Goal: Information Seeking & Learning: Learn about a topic

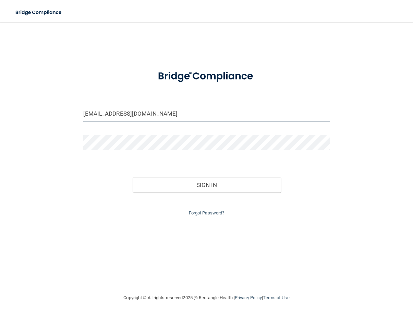
drag, startPoint x: 175, startPoint y: 111, endPoint x: -252, endPoint y: 112, distance: 427.0
click at [0, 112] on html "Toggle navigation Manage My Enterprise Manage My Location kacey@vanlaeckenortho…" at bounding box center [206, 158] width 413 height 316
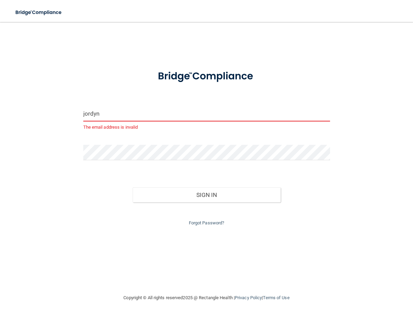
type input "[EMAIL_ADDRESS][DOMAIN_NAME]"
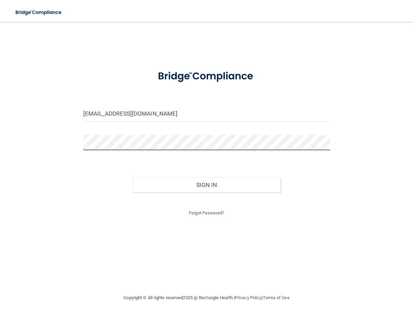
click at [0, 122] on html "Toggle navigation Manage My Enterprise Manage My Location jordyn@vanlaeckenorth…" at bounding box center [206, 158] width 413 height 316
click at [133, 177] on button "Sign In" at bounding box center [207, 184] width 148 height 15
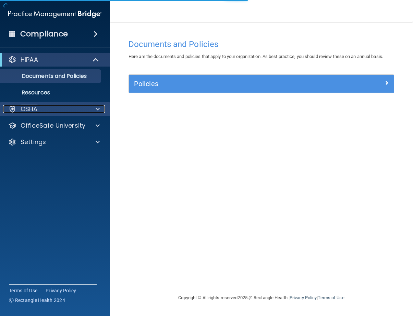
click at [89, 107] on div at bounding box center [96, 109] width 17 height 8
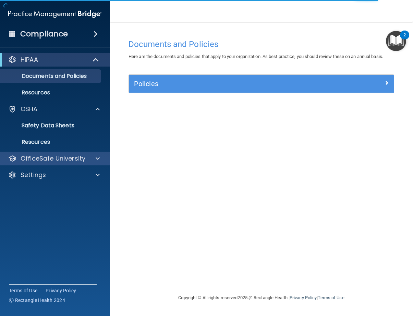
click at [71, 163] on div "OfficeSafe University" at bounding box center [55, 158] width 110 height 14
click at [98, 157] on span at bounding box center [98, 158] width 4 height 8
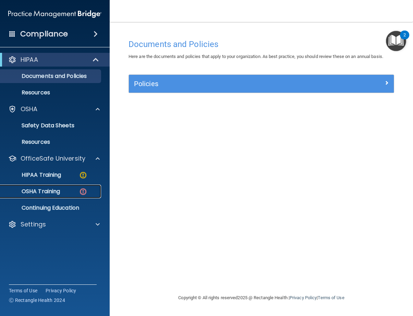
click at [78, 194] on div "OSHA Training" at bounding box center [51, 191] width 94 height 7
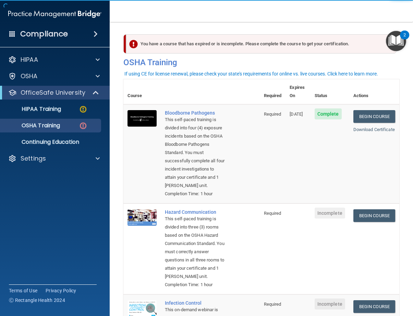
click at [314, 194] on td "Complete" at bounding box center [329, 153] width 39 height 99
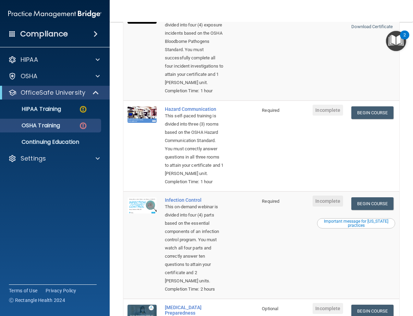
scroll to position [34, 0]
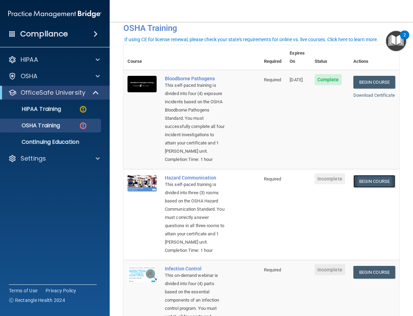
click at [371, 187] on link "Begin Course" at bounding box center [374, 181] width 42 height 13
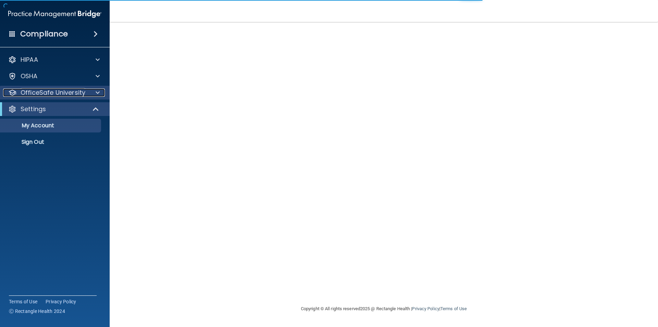
click at [96, 93] on span at bounding box center [98, 92] width 4 height 8
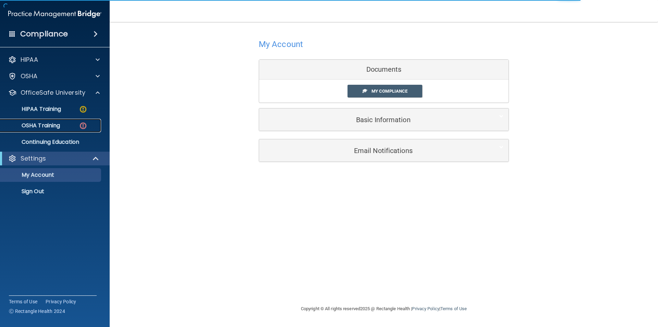
click at [79, 125] on img at bounding box center [83, 125] width 9 height 9
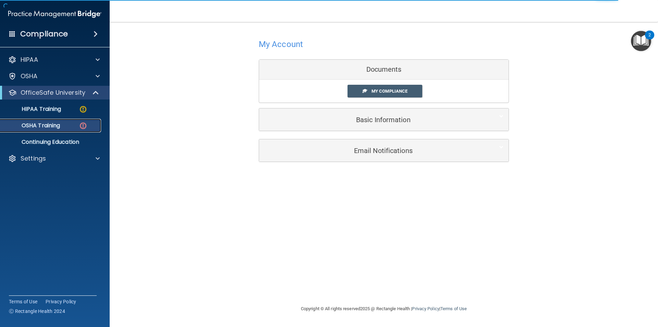
click at [68, 126] on div "OSHA Training" at bounding box center [51, 125] width 94 height 7
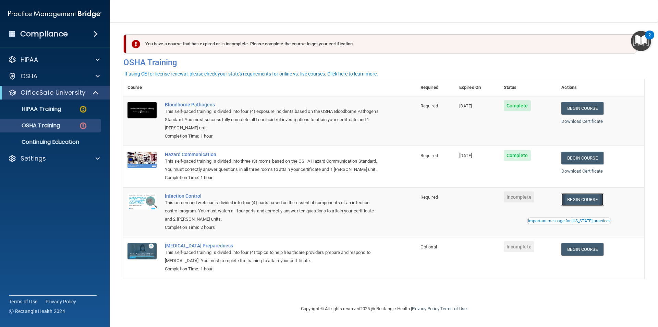
click at [596, 197] on link "Begin Course" at bounding box center [582, 199] width 42 height 13
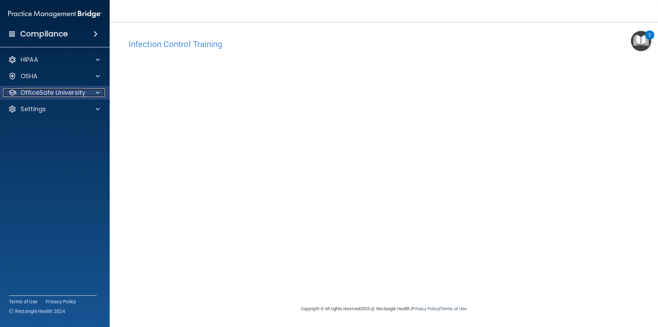
click at [83, 92] on p "OfficeSafe University" at bounding box center [53, 92] width 65 height 8
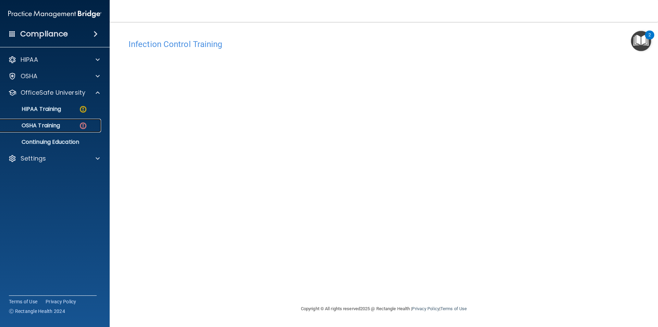
click at [44, 122] on p "OSHA Training" at bounding box center [32, 125] width 56 height 7
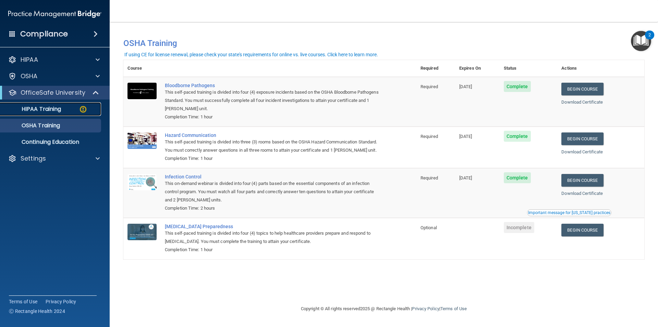
click at [53, 109] on p "HIPAA Training" at bounding box center [32, 109] width 57 height 7
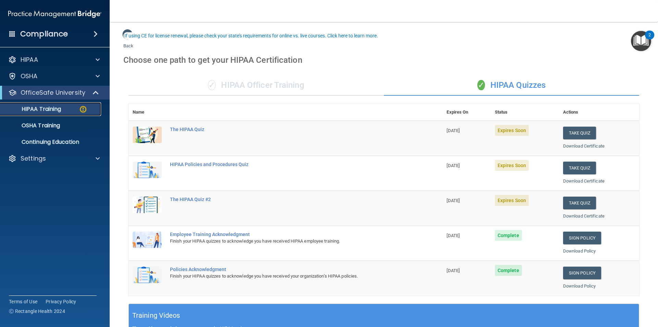
scroll to position [34, 0]
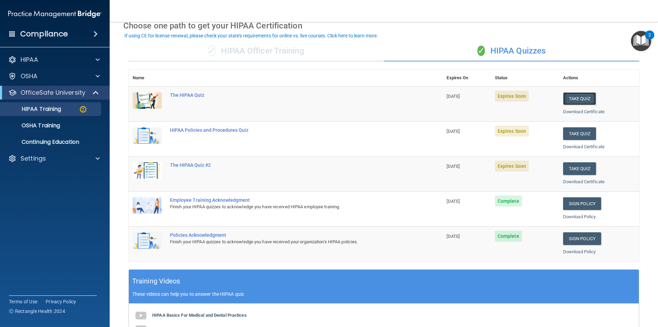
click at [584, 99] on button "Take Quiz" at bounding box center [579, 98] width 33 height 13
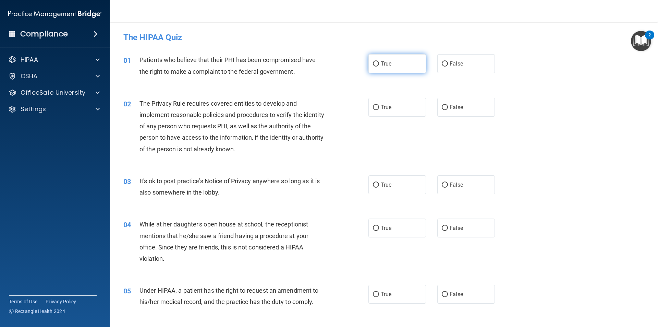
click at [391, 68] on label "True" at bounding box center [397, 63] width 58 height 19
click at [379, 66] on input "True" at bounding box center [376, 63] width 6 height 5
radio input "true"
click at [387, 109] on span "True" at bounding box center [386, 107] width 11 height 7
click at [379, 109] on input "True" at bounding box center [376, 107] width 6 height 5
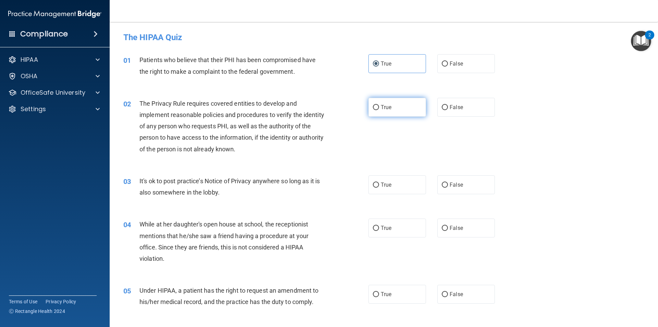
radio input "true"
click at [388, 187] on span "True" at bounding box center [386, 184] width 11 height 7
click at [379, 187] on input "True" at bounding box center [376, 184] width 6 height 5
radio input "true"
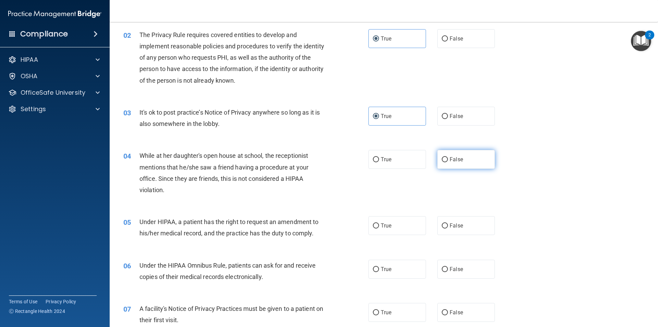
click at [461, 161] on label "False" at bounding box center [466, 159] width 58 height 19
click at [448, 161] on input "False" at bounding box center [445, 159] width 6 height 5
radio input "true"
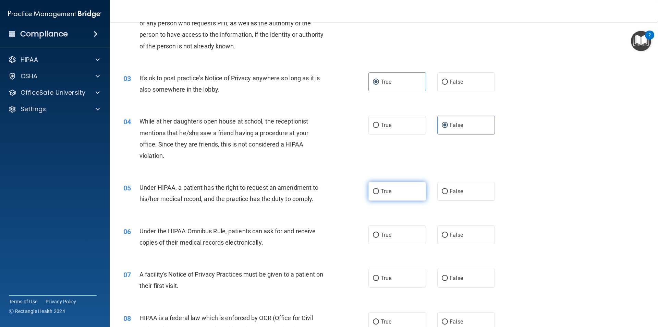
click at [388, 197] on label "True" at bounding box center [397, 191] width 58 height 19
click at [379, 194] on input "True" at bounding box center [376, 191] width 6 height 5
radio input "true"
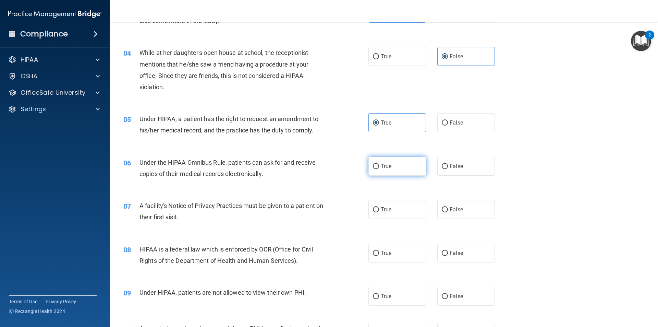
click at [402, 168] on label "True" at bounding box center [397, 166] width 58 height 19
click at [379, 168] on input "True" at bounding box center [376, 166] width 6 height 5
radio input "true"
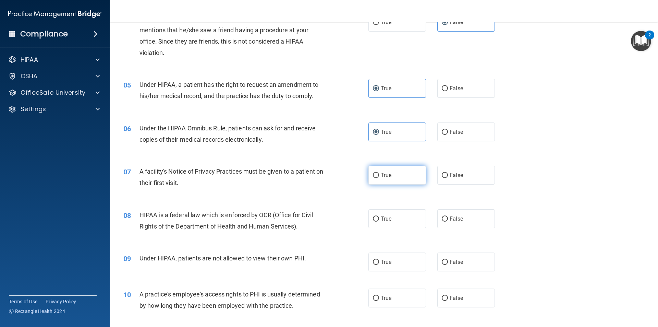
click at [405, 175] on label "True" at bounding box center [397, 175] width 58 height 19
click at [379, 175] on input "True" at bounding box center [376, 175] width 6 height 5
radio input "true"
click at [396, 220] on label "True" at bounding box center [397, 218] width 58 height 19
click at [379, 220] on input "True" at bounding box center [376, 218] width 6 height 5
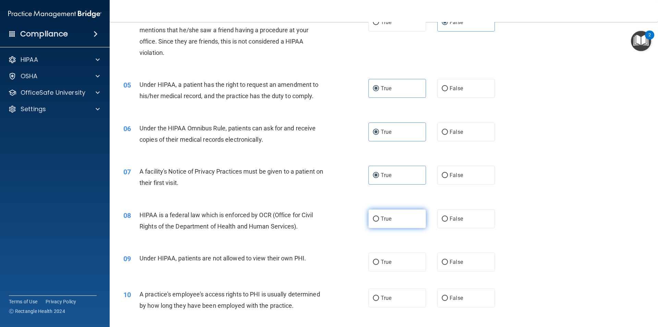
radio input "true"
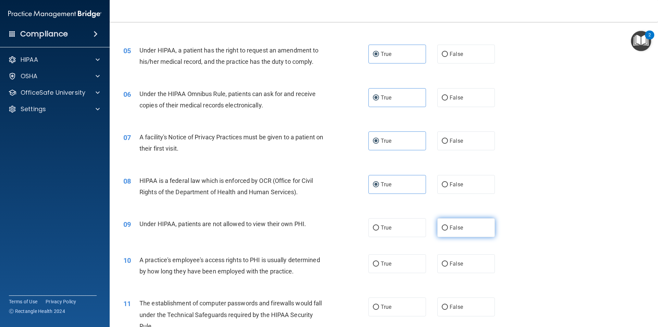
click at [446, 229] on label "False" at bounding box center [466, 227] width 58 height 19
click at [446, 229] on input "False" at bounding box center [445, 227] width 6 height 5
radio input "true"
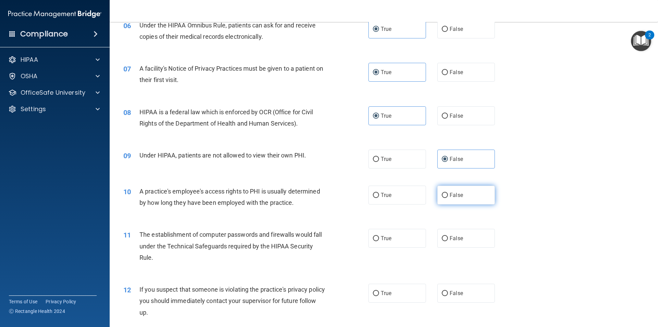
click at [466, 200] on label "False" at bounding box center [466, 194] width 58 height 19
click at [448, 198] on input "False" at bounding box center [445, 195] width 6 height 5
radio input "true"
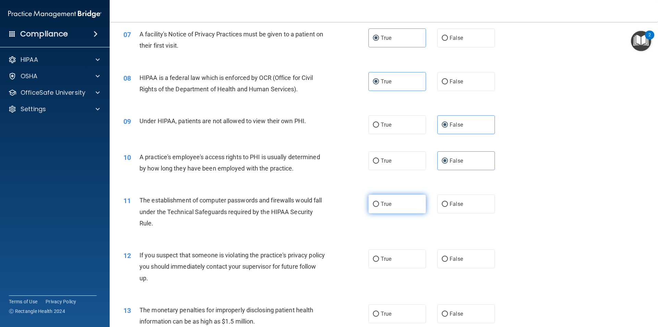
click at [393, 208] on label "True" at bounding box center [397, 203] width 58 height 19
click at [379, 207] on input "True" at bounding box center [376, 204] width 6 height 5
radio input "true"
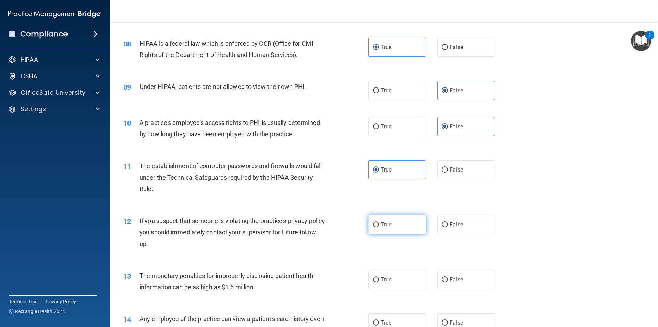
click at [402, 227] on label "True" at bounding box center [397, 224] width 58 height 19
click at [379, 227] on input "True" at bounding box center [376, 224] width 6 height 5
radio input "true"
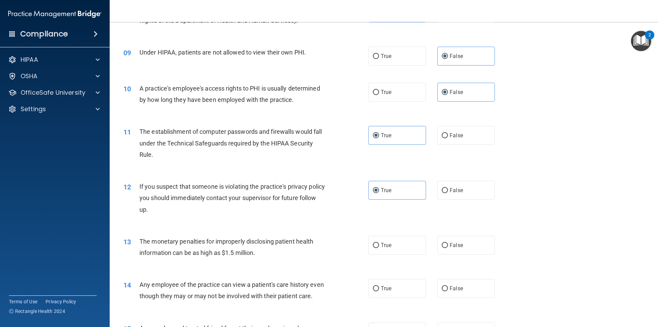
scroll to position [446, 0]
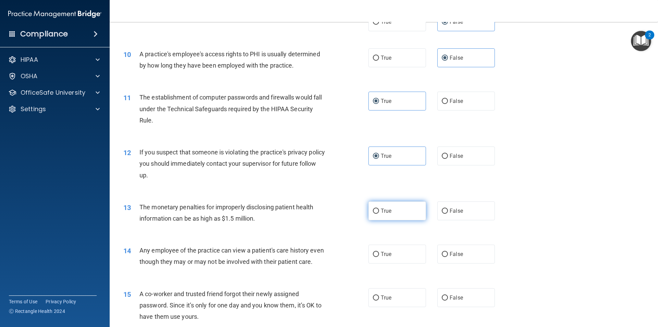
click at [389, 214] on label "True" at bounding box center [397, 210] width 58 height 19
click at [379, 214] on input "True" at bounding box center [376, 210] width 6 height 5
radio input "true"
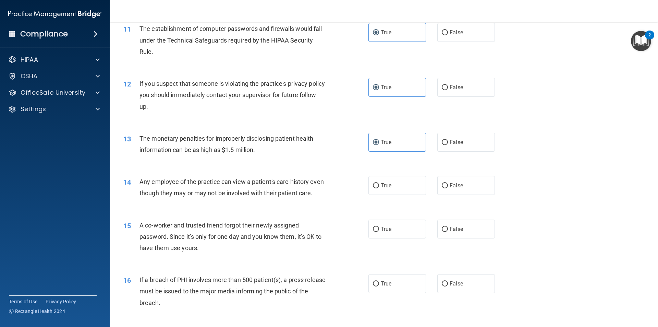
click at [475, 195] on div "14 Any employee of the practice can view a patient's care history even though t…" at bounding box center [383, 188] width 531 height 43
click at [473, 187] on label "False" at bounding box center [466, 185] width 58 height 19
click at [448, 187] on input "False" at bounding box center [445, 185] width 6 height 5
radio input "true"
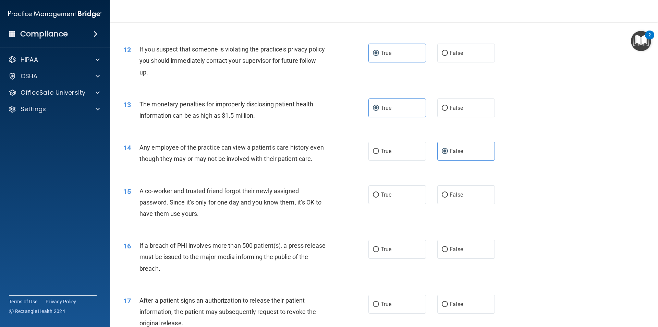
scroll to position [583, 0]
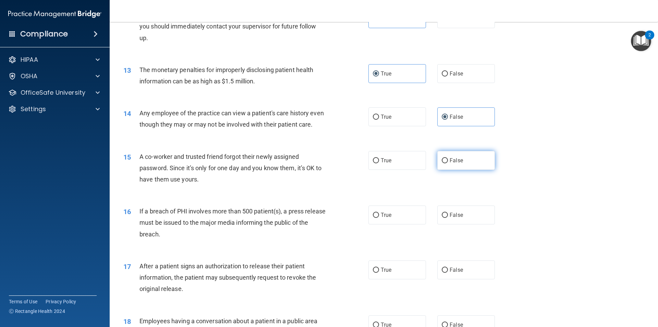
click at [465, 168] on label "False" at bounding box center [466, 160] width 58 height 19
click at [448, 163] on input "False" at bounding box center [445, 160] width 6 height 5
radio input "true"
click at [414, 221] on label "True" at bounding box center [397, 214] width 58 height 19
click at [379, 218] on input "True" at bounding box center [376, 214] width 6 height 5
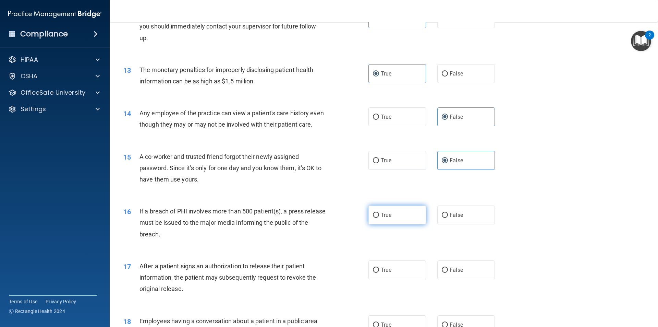
radio input "true"
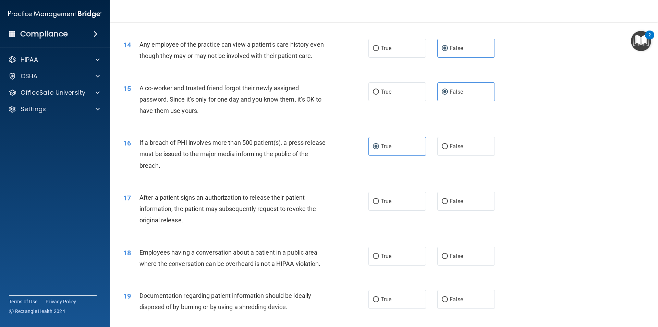
scroll to position [720, 0]
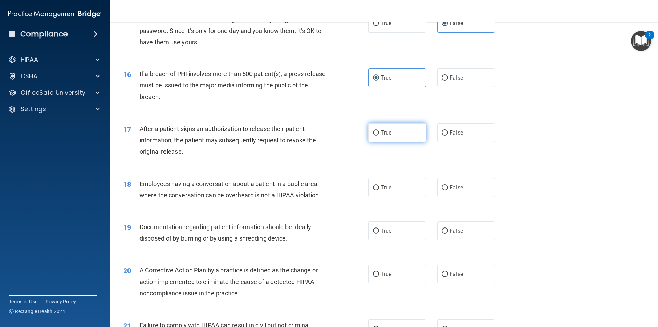
click at [414, 140] on label "True" at bounding box center [397, 132] width 58 height 19
click at [379, 135] on input "True" at bounding box center [376, 132] width 6 height 5
radio input "true"
click at [343, 198] on div "18 Employees having a conversation about a patient in a public area where the c…" at bounding box center [246, 191] width 266 height 26
click at [376, 190] on input "True" at bounding box center [376, 187] width 6 height 5
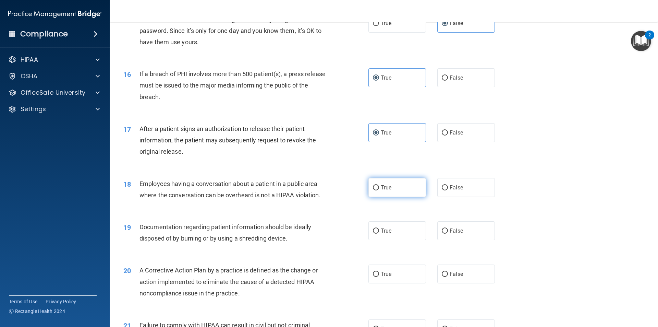
radio input "true"
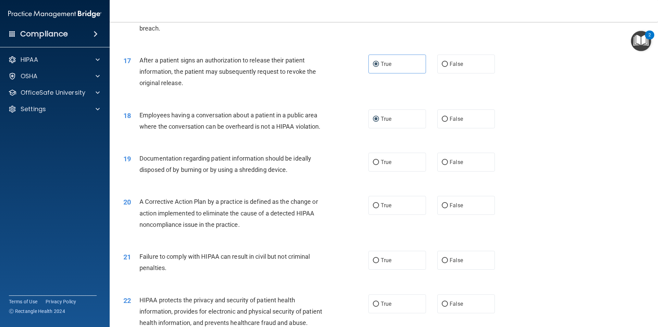
scroll to position [823, 0]
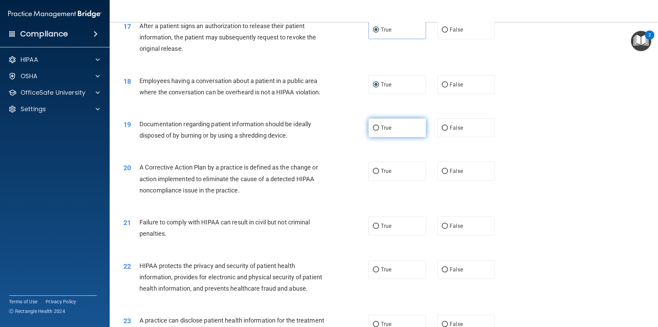
click at [379, 137] on label "True" at bounding box center [397, 127] width 58 height 19
click at [379, 131] on input "True" at bounding box center [376, 127] width 6 height 5
radio input "true"
click at [381, 180] on label "True" at bounding box center [397, 170] width 58 height 19
click at [379, 174] on input "True" at bounding box center [376, 171] width 6 height 5
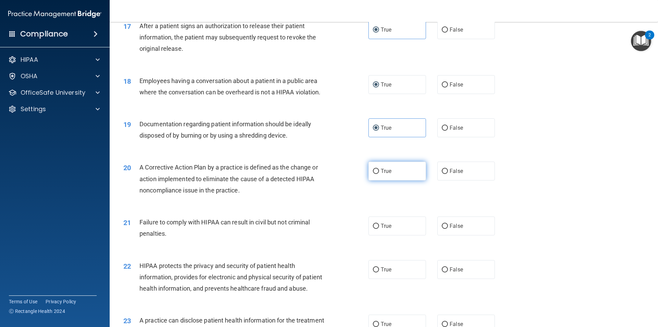
radio input "true"
click at [381, 229] on span "True" at bounding box center [386, 225] width 11 height 7
click at [379, 229] on input "True" at bounding box center [376, 225] width 6 height 5
radio input "true"
click at [470, 235] on label "False" at bounding box center [466, 225] width 58 height 19
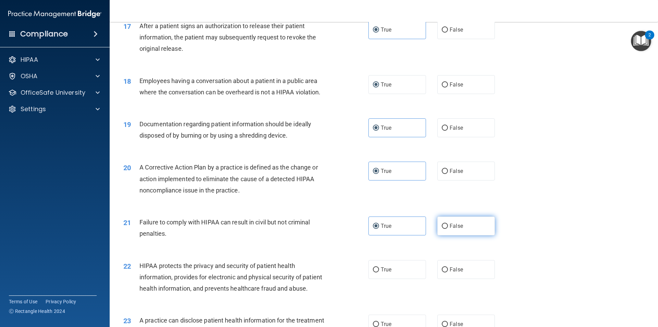
click at [448, 229] on input "False" at bounding box center [445, 225] width 6 height 5
radio input "true"
radio input "false"
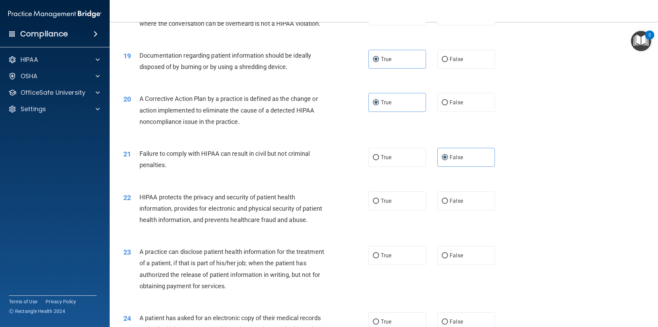
scroll to position [925, 0]
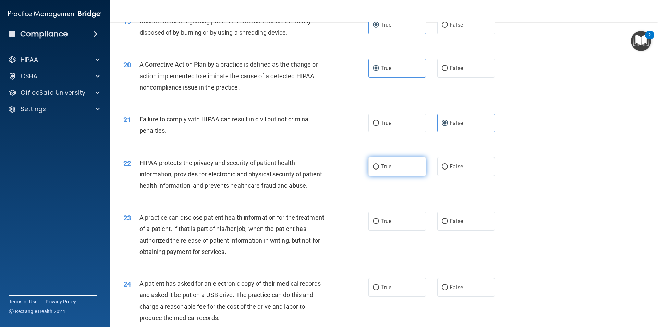
click at [393, 176] on label "True" at bounding box center [397, 166] width 58 height 19
click at [379, 169] on input "True" at bounding box center [376, 166] width 6 height 5
radio input "true"
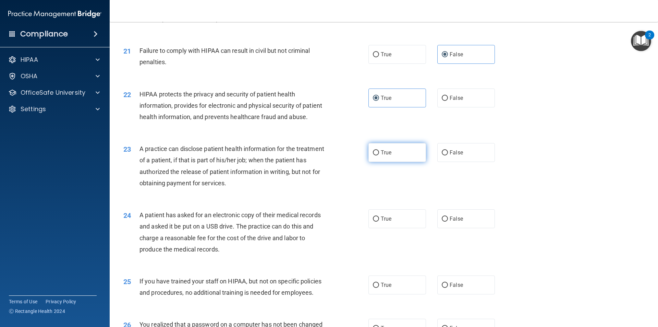
click at [378, 162] on label "True" at bounding box center [397, 152] width 58 height 19
click at [378, 155] on input "True" at bounding box center [376, 152] width 6 height 5
radio input "true"
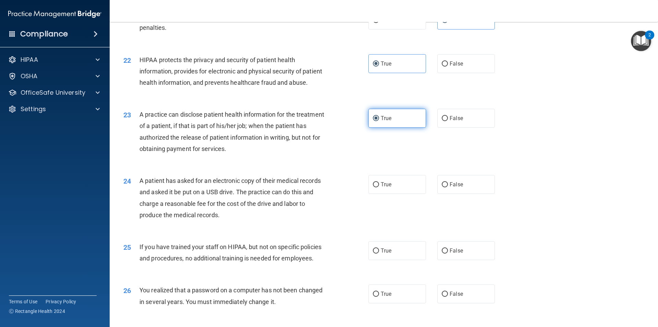
scroll to position [1062, 0]
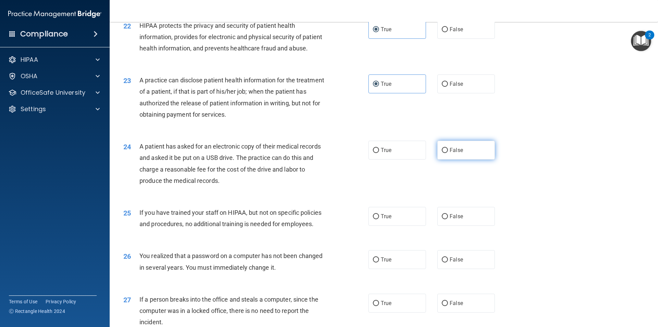
click at [475, 159] on label "False" at bounding box center [466, 150] width 58 height 19
click at [448, 153] on input "False" at bounding box center [445, 150] width 6 height 5
radio input "true"
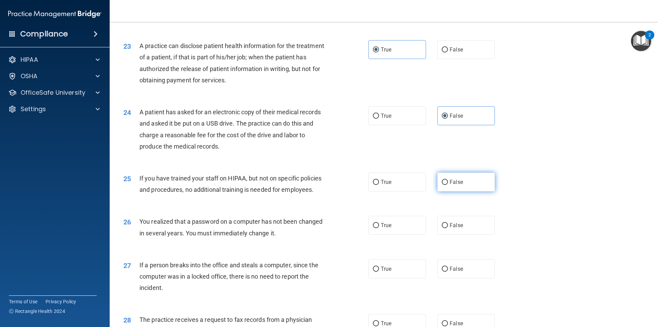
click at [461, 191] on label "False" at bounding box center [466, 181] width 58 height 19
click at [448, 185] on input "False" at bounding box center [445, 182] width 6 height 5
radio input "true"
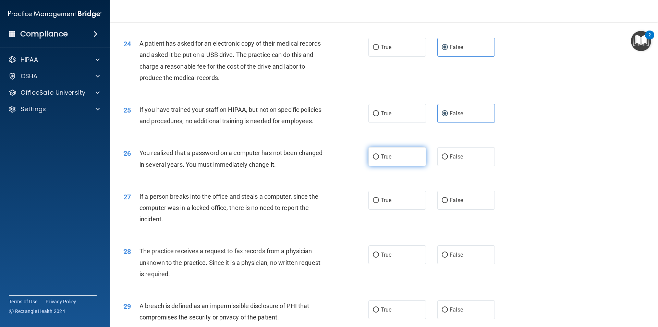
click at [381, 160] on span "True" at bounding box center [386, 156] width 11 height 7
click at [379, 159] on input "True" at bounding box center [376, 156] width 6 height 5
radio input "true"
click at [444, 209] on label "False" at bounding box center [466, 200] width 58 height 19
click at [444, 203] on input "False" at bounding box center [445, 200] width 6 height 5
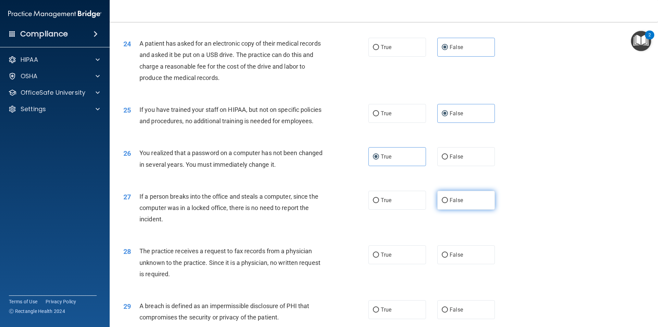
radio input "true"
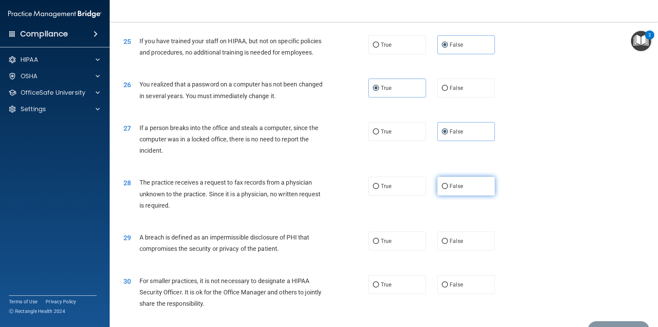
click at [455, 195] on label "False" at bounding box center [466, 185] width 58 height 19
click at [448, 189] on input "False" at bounding box center [445, 186] width 6 height 5
radio input "true"
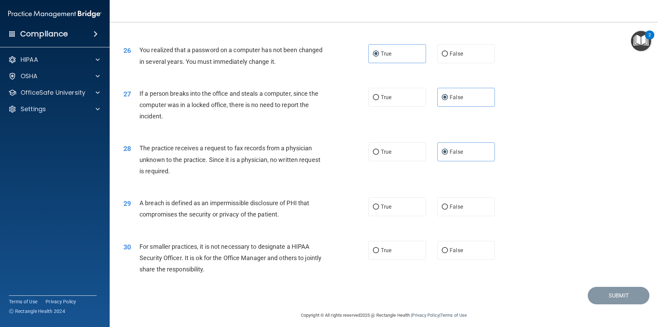
scroll to position [1295, 0]
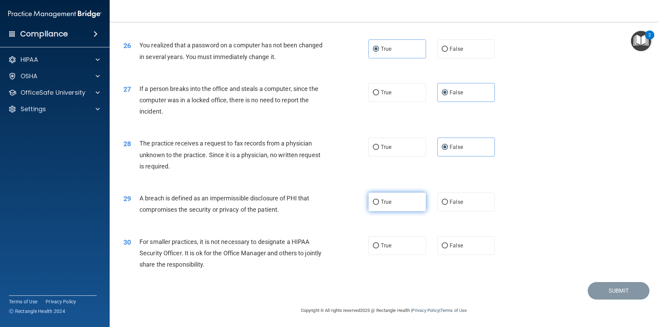
click at [385, 208] on label "True" at bounding box center [397, 201] width 58 height 19
click at [379, 205] on input "True" at bounding box center [376, 201] width 6 height 5
radio input "true"
click at [475, 245] on label "False" at bounding box center [466, 245] width 58 height 19
click at [448, 245] on input "False" at bounding box center [445, 245] width 6 height 5
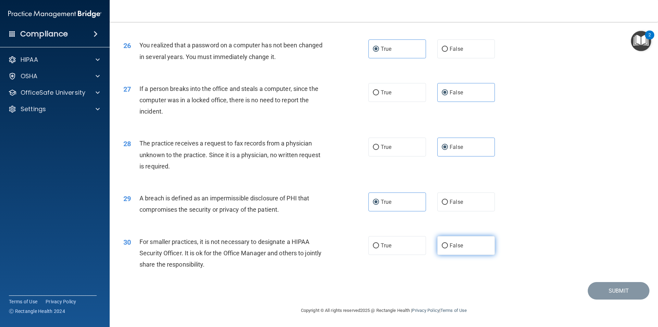
radio input "true"
click at [642, 295] on button "Submit" at bounding box center [619, 290] width 62 height 17
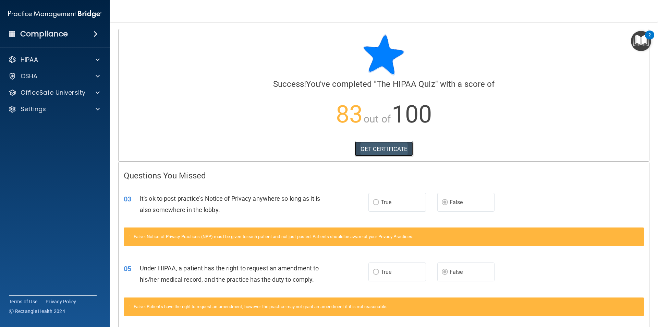
click at [366, 142] on link "GET CERTIFICATE" at bounding box center [384, 148] width 59 height 15
click at [91, 91] on div at bounding box center [96, 92] width 17 height 8
click at [81, 108] on img at bounding box center [83, 109] width 9 height 9
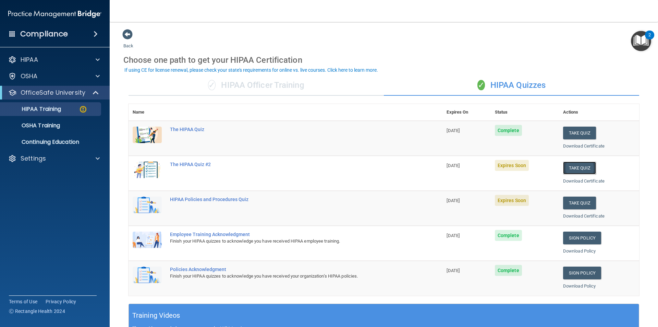
click at [575, 171] on button "Take Quiz" at bounding box center [579, 167] width 33 height 13
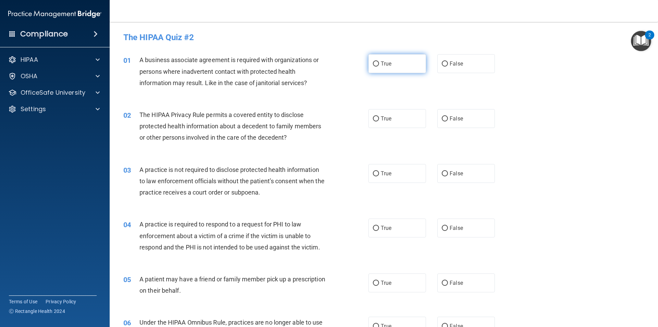
click at [384, 69] on label "True" at bounding box center [397, 63] width 58 height 19
click at [379, 66] on input "True" at bounding box center [376, 63] width 6 height 5
radio input "true"
click at [385, 121] on span "True" at bounding box center [386, 118] width 11 height 7
click at [379, 121] on input "True" at bounding box center [376, 118] width 6 height 5
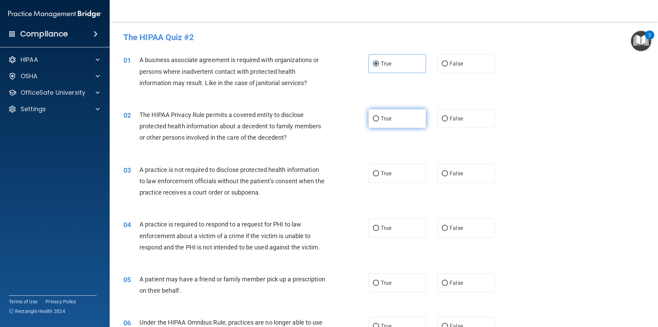
radio input "true"
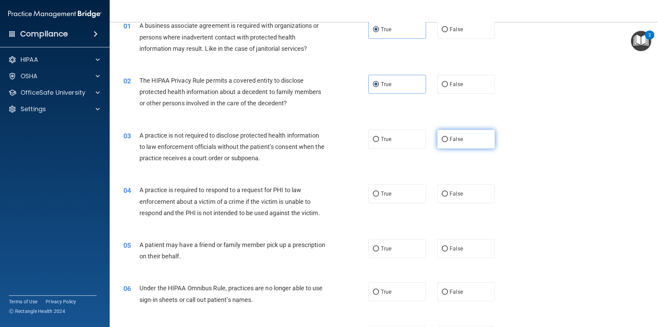
click at [451, 145] on label "False" at bounding box center [466, 139] width 58 height 19
click at [448, 142] on input "False" at bounding box center [445, 139] width 6 height 5
radio input "true"
click at [394, 197] on label "True" at bounding box center [397, 193] width 58 height 19
click at [379, 196] on input "True" at bounding box center [376, 193] width 6 height 5
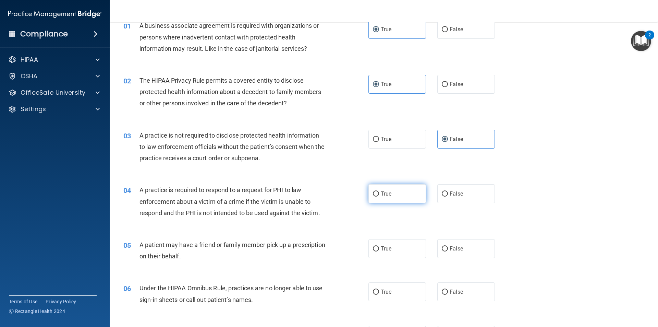
radio input "true"
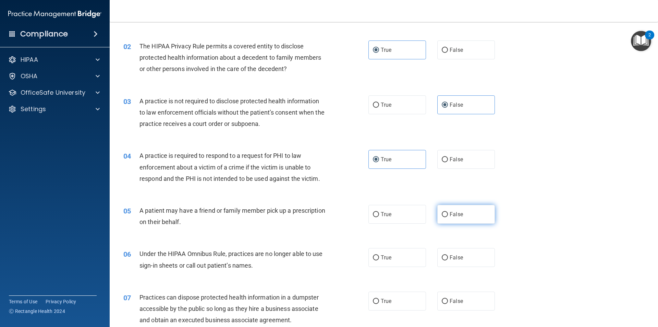
click at [466, 218] on label "False" at bounding box center [466, 214] width 58 height 19
click at [448, 217] on input "False" at bounding box center [445, 214] width 6 height 5
radio input "true"
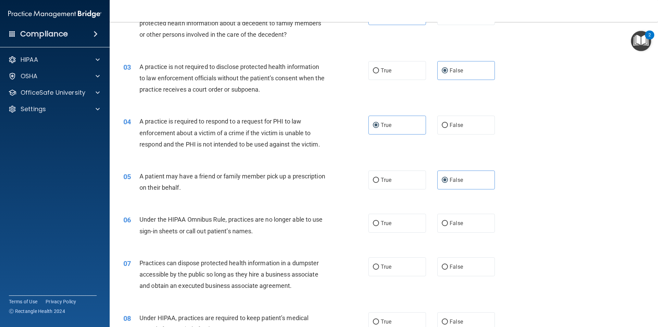
scroll to position [171, 0]
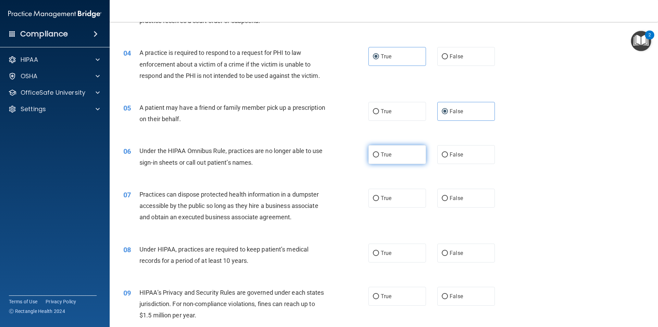
click at [401, 160] on label "True" at bounding box center [397, 154] width 58 height 19
click at [379, 157] on input "True" at bounding box center [376, 154] width 6 height 5
radio input "true"
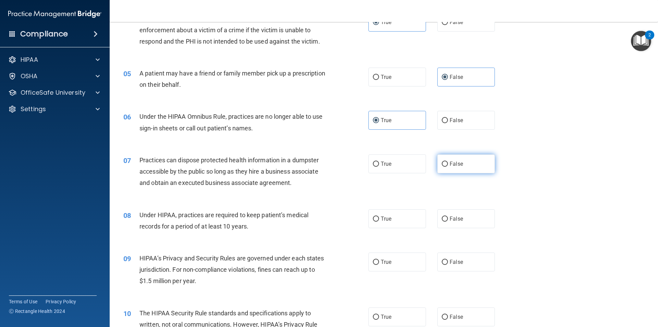
click at [459, 164] on span "False" at bounding box center [456, 163] width 13 height 7
click at [448, 164] on input "False" at bounding box center [445, 163] width 6 height 5
radio input "true"
click at [407, 225] on label "True" at bounding box center [397, 218] width 58 height 19
click at [379, 221] on input "True" at bounding box center [376, 218] width 6 height 5
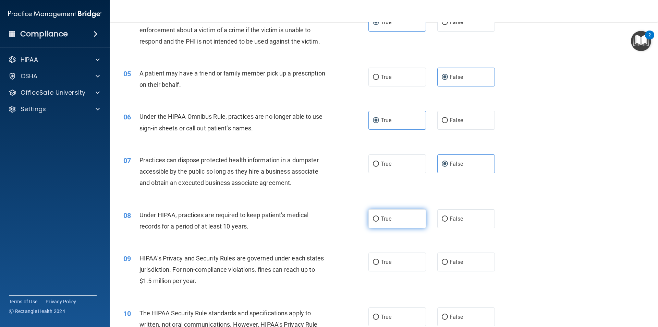
radio input "true"
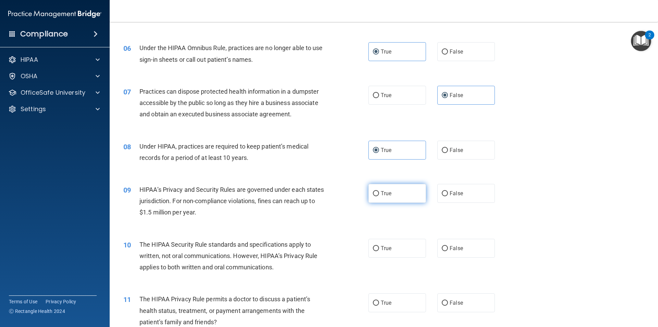
click at [392, 191] on label "True" at bounding box center [397, 193] width 58 height 19
click at [379, 191] on input "True" at bounding box center [376, 193] width 6 height 5
radio input "true"
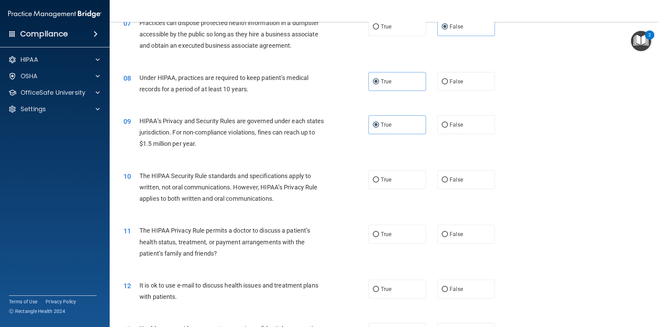
scroll to position [411, 0]
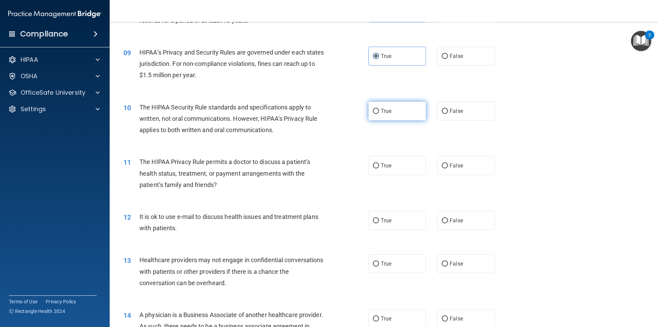
click at [382, 118] on label "True" at bounding box center [397, 110] width 58 height 19
click at [379, 114] on input "True" at bounding box center [376, 111] width 6 height 5
radio input "true"
click at [418, 165] on label "True" at bounding box center [397, 165] width 58 height 19
click at [379, 165] on input "True" at bounding box center [376, 165] width 6 height 5
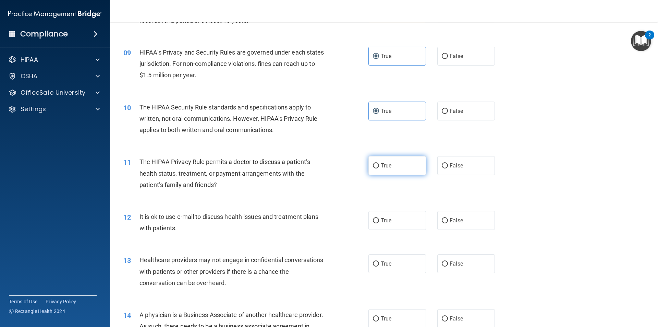
radio input "true"
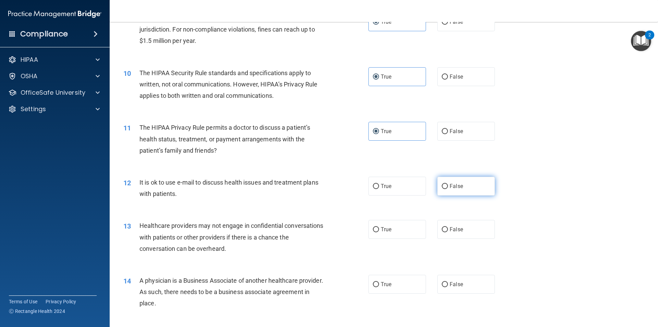
click at [455, 190] on label "False" at bounding box center [466, 185] width 58 height 19
click at [448, 189] on input "False" at bounding box center [445, 186] width 6 height 5
radio input "true"
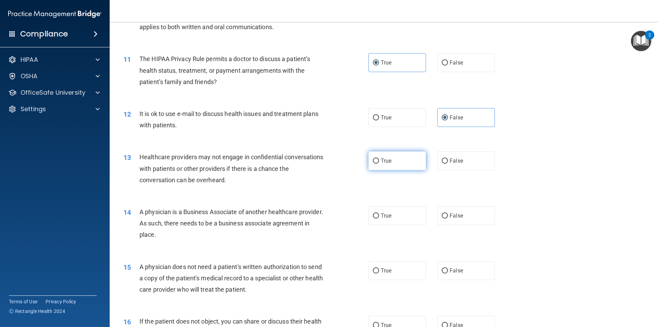
click at [374, 162] on input "True" at bounding box center [376, 160] width 6 height 5
radio input "true"
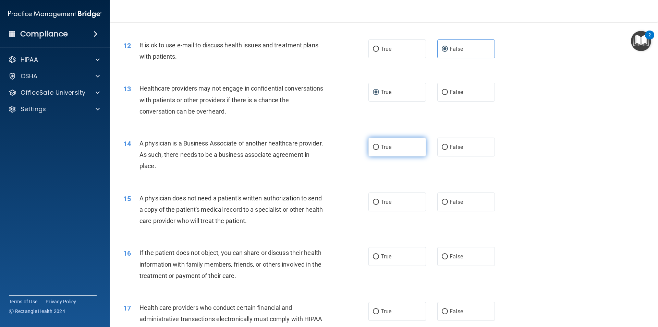
click at [416, 149] on label "True" at bounding box center [397, 146] width 58 height 19
click at [379, 149] on input "True" at bounding box center [376, 147] width 6 height 5
radio input "true"
click at [448, 197] on label "False" at bounding box center [466, 201] width 58 height 19
click at [448, 199] on input "False" at bounding box center [445, 201] width 6 height 5
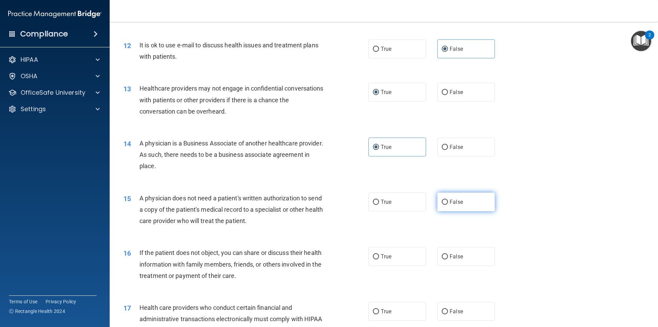
radio input "true"
click at [396, 202] on label "True" at bounding box center [397, 201] width 58 height 19
click at [379, 202] on input "True" at bounding box center [376, 201] width 6 height 5
radio input "true"
radio input "false"
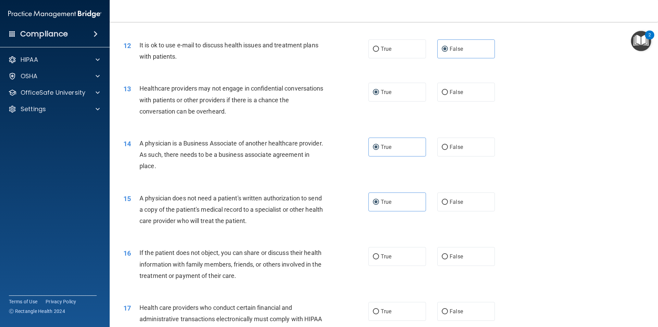
scroll to position [651, 0]
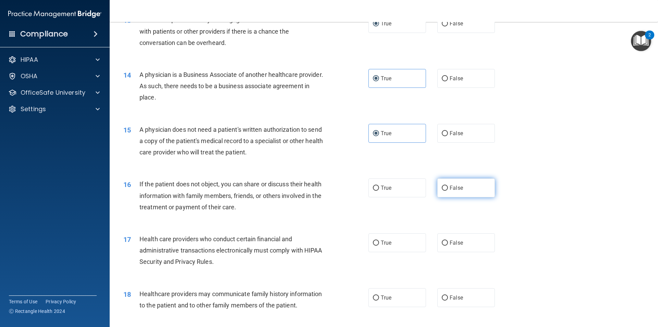
click at [461, 191] on label "False" at bounding box center [466, 187] width 58 height 19
click at [448, 191] on input "False" at bounding box center [445, 187] width 6 height 5
radio input "true"
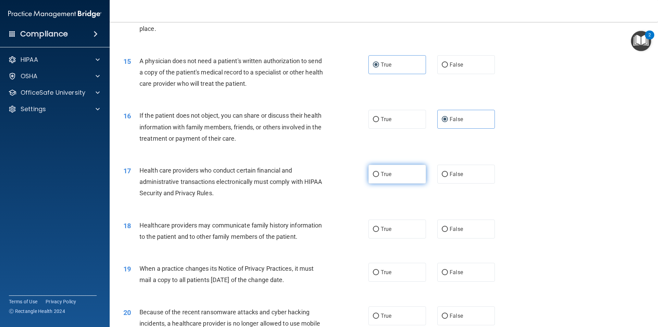
click at [382, 178] on label "True" at bounding box center [397, 174] width 58 height 19
click at [379, 177] on input "True" at bounding box center [376, 174] width 6 height 5
radio input "true"
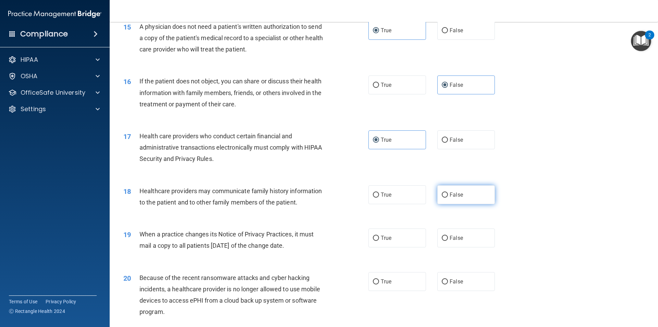
click at [462, 195] on label "False" at bounding box center [466, 194] width 58 height 19
click at [448, 195] on input "False" at bounding box center [445, 194] width 6 height 5
radio input "true"
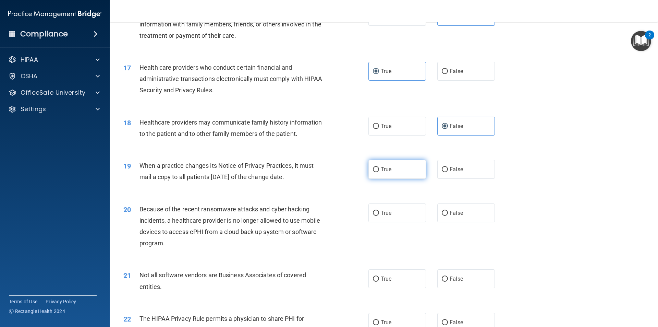
click at [389, 169] on span "True" at bounding box center [386, 169] width 11 height 7
click at [379, 169] on input "True" at bounding box center [376, 169] width 6 height 5
radio input "true"
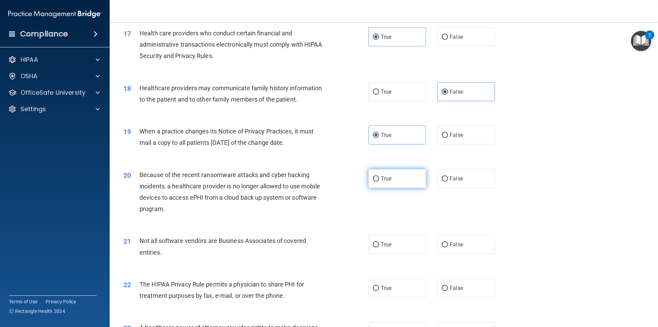
click at [386, 183] on label "True" at bounding box center [397, 178] width 58 height 19
click at [379, 181] on input "True" at bounding box center [376, 178] width 6 height 5
radio input "true"
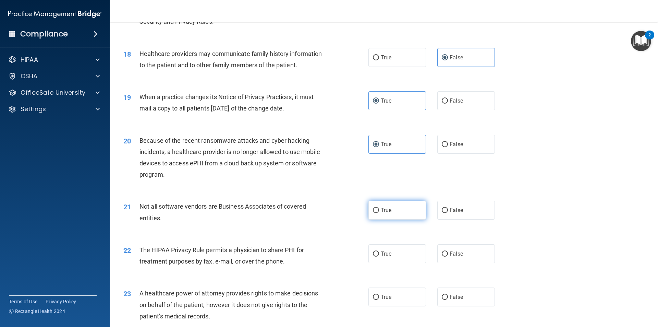
click at [403, 214] on label "True" at bounding box center [397, 209] width 58 height 19
click at [379, 213] on input "True" at bounding box center [376, 210] width 6 height 5
radio input "true"
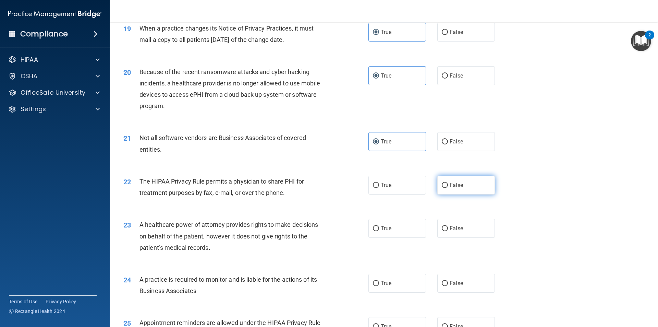
click at [468, 180] on label "False" at bounding box center [466, 184] width 58 height 19
click at [448, 183] on input "False" at bounding box center [445, 185] width 6 height 5
radio input "true"
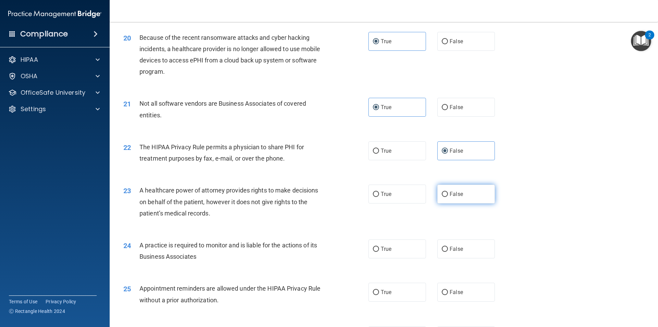
click at [471, 197] on label "False" at bounding box center [466, 193] width 58 height 19
click at [448, 197] on input "False" at bounding box center [445, 194] width 6 height 5
radio input "true"
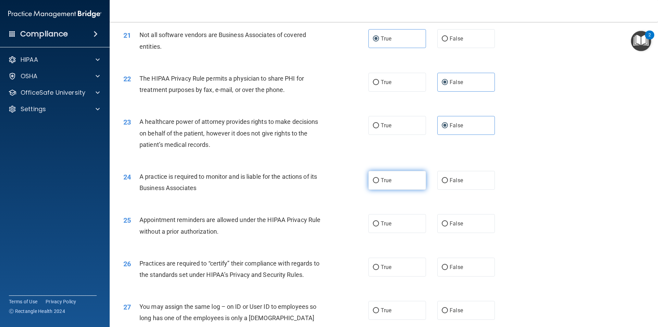
click at [391, 184] on label "True" at bounding box center [397, 180] width 58 height 19
click at [379, 183] on input "True" at bounding box center [376, 180] width 6 height 5
radio input "true"
click at [475, 184] on label "False" at bounding box center [466, 180] width 58 height 19
click at [448, 183] on input "False" at bounding box center [445, 180] width 6 height 5
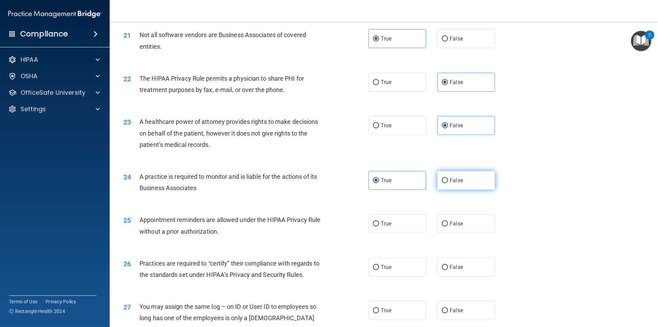
radio input "true"
radio input "false"
click at [397, 223] on label "True" at bounding box center [397, 223] width 58 height 19
click at [379, 223] on input "True" at bounding box center [376, 223] width 6 height 5
radio input "true"
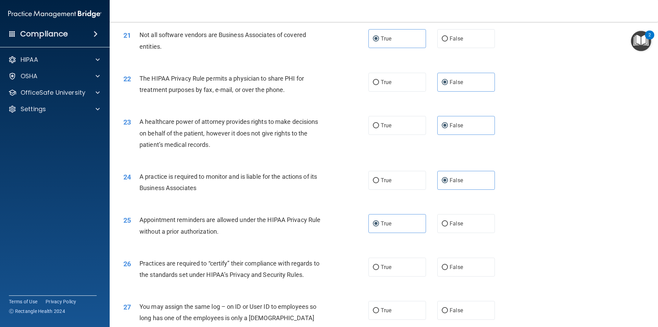
scroll to position [1097, 0]
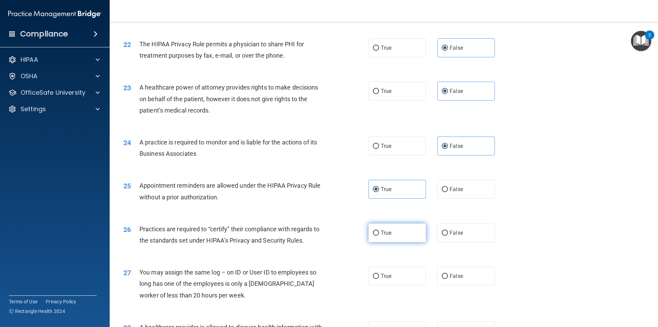
click at [391, 230] on label "True" at bounding box center [397, 232] width 58 height 19
click at [379, 230] on input "True" at bounding box center [376, 232] width 6 height 5
radio input "true"
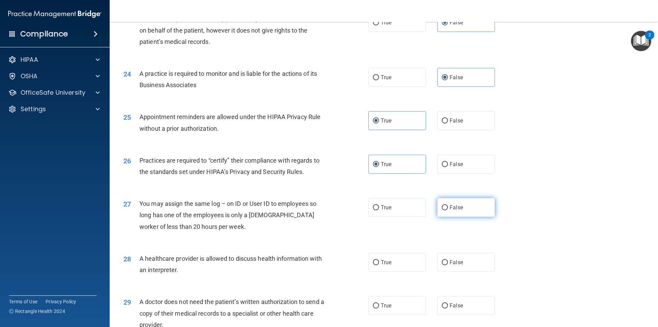
click at [460, 206] on label "False" at bounding box center [466, 207] width 58 height 19
click at [448, 206] on input "False" at bounding box center [445, 207] width 6 height 5
radio input "true"
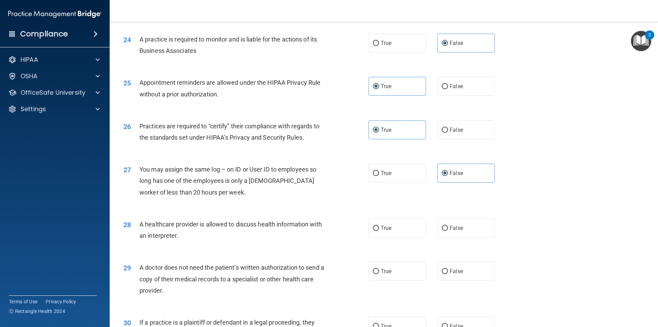
scroll to position [1234, 0]
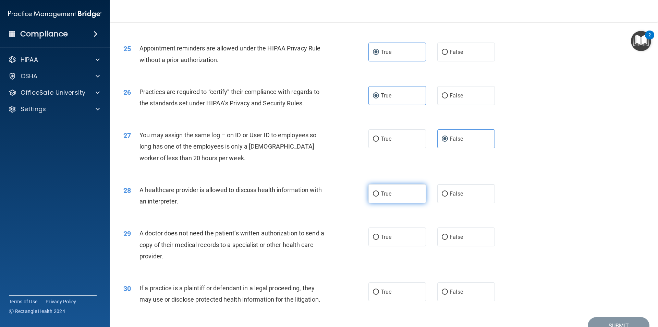
click at [392, 195] on label "True" at bounding box center [397, 193] width 58 height 19
click at [379, 195] on input "True" at bounding box center [376, 193] width 6 height 5
radio input "true"
click at [398, 238] on label "True" at bounding box center [397, 236] width 58 height 19
click at [379, 238] on input "True" at bounding box center [376, 236] width 6 height 5
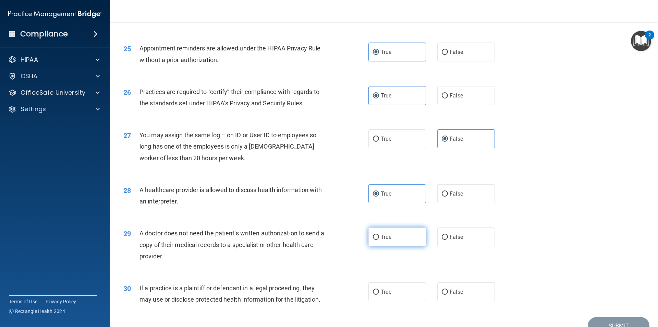
radio input "true"
click at [405, 291] on label "True" at bounding box center [397, 291] width 58 height 19
click at [379, 291] on input "True" at bounding box center [376, 291] width 6 height 5
radio input "true"
click at [604, 318] on button "Submit" at bounding box center [619, 325] width 62 height 17
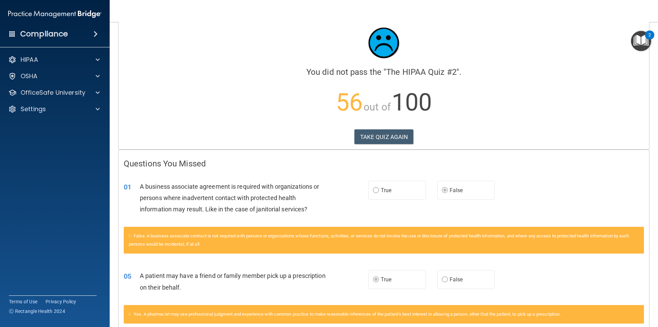
scroll to position [29, 0]
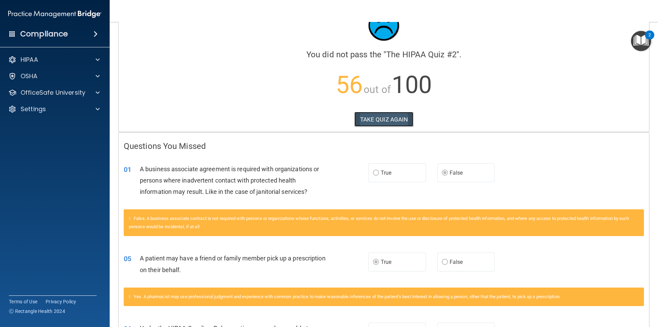
click at [374, 116] on button "TAKE QUIZ AGAIN" at bounding box center [383, 119] width 59 height 15
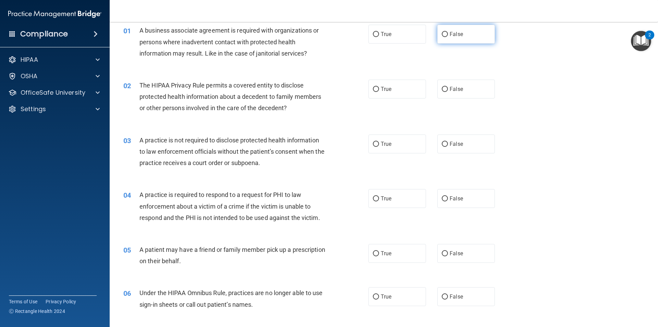
click at [455, 38] on label "False" at bounding box center [466, 34] width 58 height 19
click at [448, 37] on input "False" at bounding box center [445, 34] width 6 height 5
radio input "true"
click at [381, 86] on span "True" at bounding box center [386, 89] width 11 height 7
click at [379, 87] on input "True" at bounding box center [376, 89] width 6 height 5
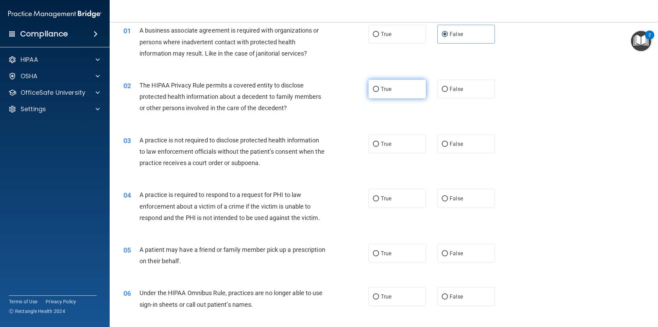
radio input "true"
click at [454, 148] on label "False" at bounding box center [466, 143] width 58 height 19
click at [448, 147] on input "False" at bounding box center [445, 144] width 6 height 5
radio input "true"
click at [406, 147] on label "True" at bounding box center [397, 143] width 58 height 19
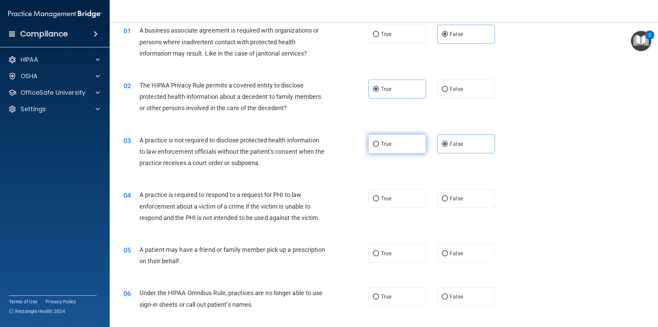
click at [379, 147] on input "True" at bounding box center [376, 144] width 6 height 5
radio input "true"
radio input "false"
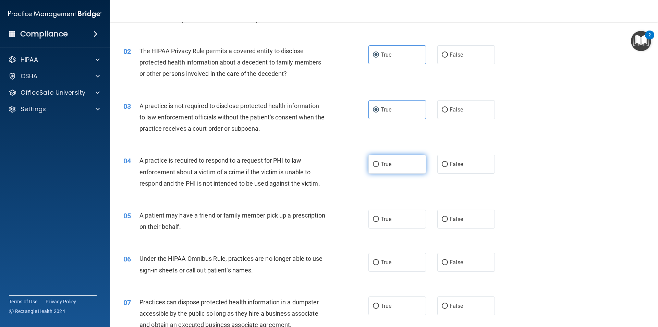
click at [405, 167] on label "True" at bounding box center [397, 164] width 58 height 19
click at [379, 167] on input "True" at bounding box center [376, 164] width 6 height 5
radio input "true"
click at [383, 224] on label "True" at bounding box center [397, 218] width 58 height 19
click at [379, 222] on input "True" at bounding box center [376, 219] width 6 height 5
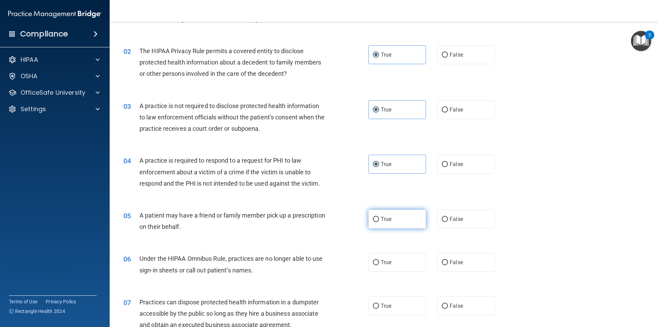
radio input "true"
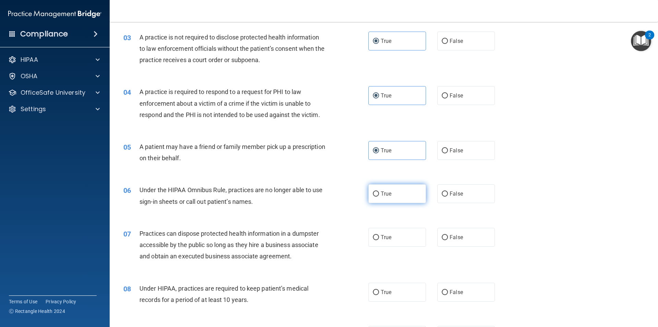
click at [412, 194] on label "True" at bounding box center [397, 193] width 58 height 19
click at [379, 194] on input "True" at bounding box center [376, 193] width 6 height 5
radio input "true"
click at [442, 195] on input "False" at bounding box center [445, 193] width 6 height 5
radio input "true"
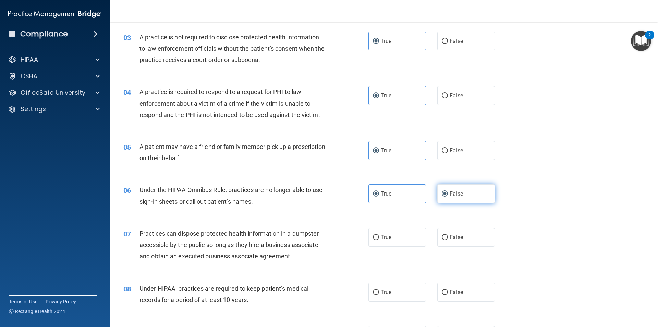
radio input "false"
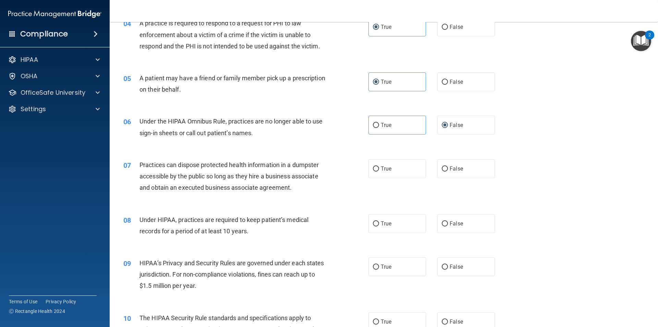
click at [467, 174] on label "False" at bounding box center [466, 168] width 58 height 19
click at [448, 171] on input "False" at bounding box center [445, 168] width 6 height 5
radio input "true"
click at [466, 221] on label "False" at bounding box center [466, 223] width 58 height 19
click at [448, 221] on input "False" at bounding box center [445, 223] width 6 height 5
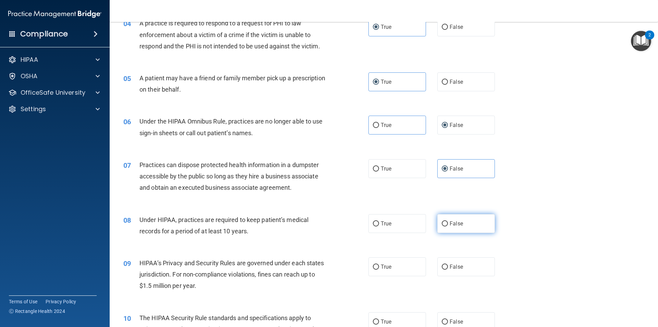
radio input "true"
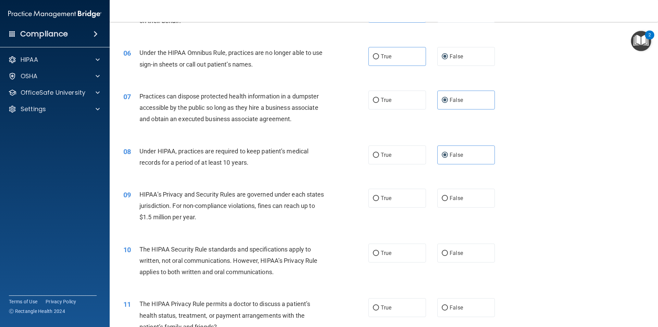
scroll to position [304, 0]
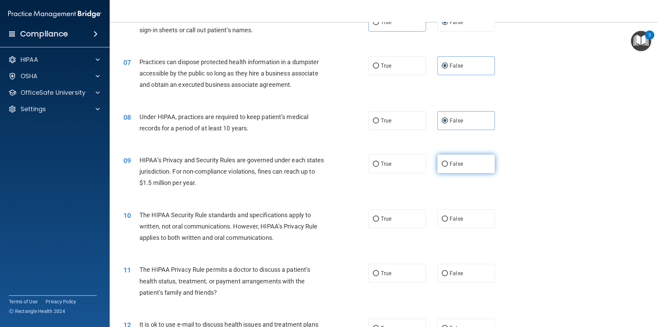
click at [458, 166] on span "False" at bounding box center [456, 163] width 13 height 7
click at [448, 166] on input "False" at bounding box center [445, 163] width 6 height 5
radio input "true"
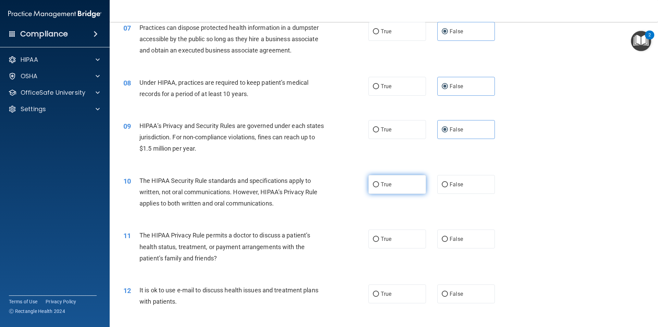
click at [381, 184] on span "True" at bounding box center [386, 184] width 11 height 7
click at [378, 184] on input "True" at bounding box center [376, 184] width 6 height 5
radio input "true"
click at [282, 206] on div "The HIPAA Security Rule standards and specifications apply to written, not oral…" at bounding box center [235, 192] width 192 height 34
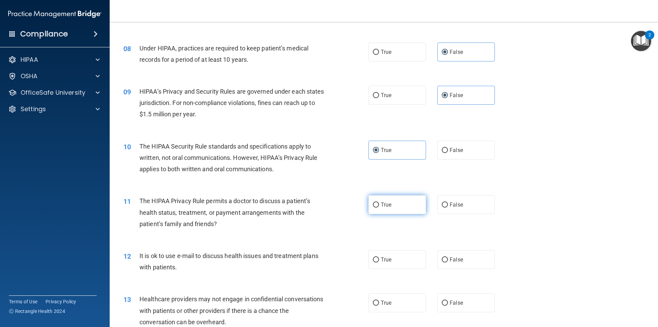
click at [381, 206] on span "True" at bounding box center [386, 204] width 11 height 7
click at [379, 206] on input "True" at bounding box center [376, 204] width 6 height 5
radio input "true"
click at [376, 254] on label "True" at bounding box center [397, 259] width 58 height 19
click at [376, 257] on input "True" at bounding box center [376, 259] width 6 height 5
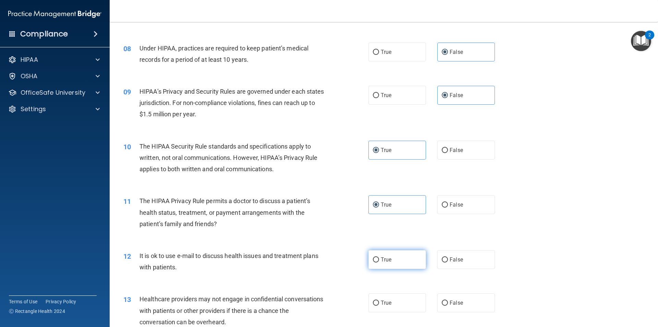
radio input "true"
click at [453, 296] on label "False" at bounding box center [466, 302] width 58 height 19
click at [448, 300] on input "False" at bounding box center [445, 302] width 6 height 5
radio input "true"
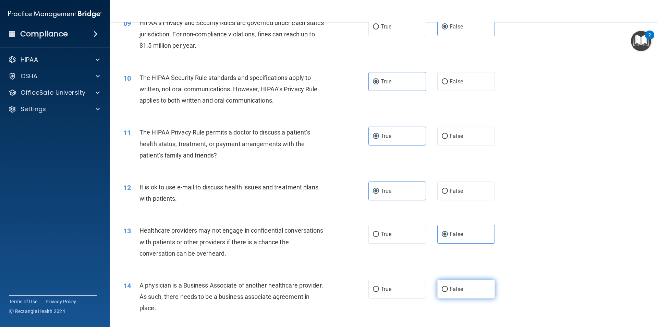
click at [452, 292] on label "False" at bounding box center [466, 288] width 58 height 19
click at [448, 292] on input "False" at bounding box center [445, 289] width 6 height 5
radio input "true"
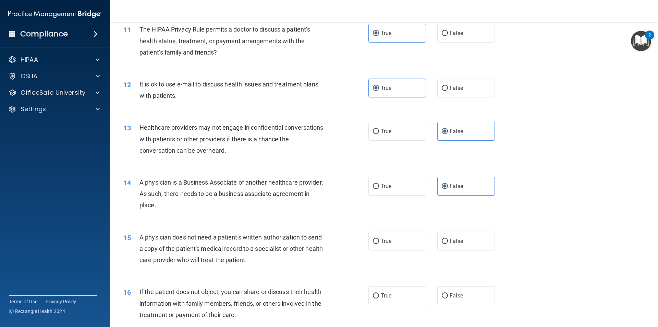
scroll to position [612, 0]
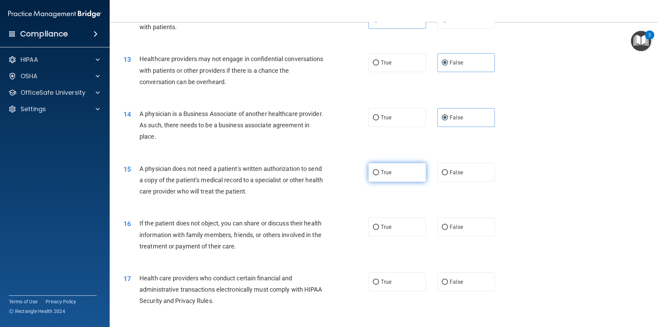
click at [408, 172] on label "True" at bounding box center [397, 172] width 58 height 19
click at [379, 172] on input "True" at bounding box center [376, 172] width 6 height 5
radio input "true"
click at [452, 223] on label "False" at bounding box center [466, 226] width 58 height 19
click at [448, 224] on input "False" at bounding box center [445, 226] width 6 height 5
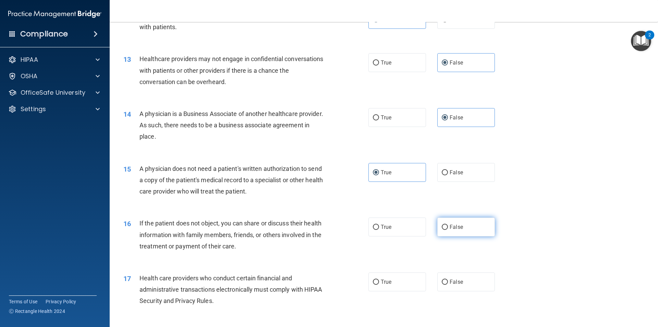
radio input "true"
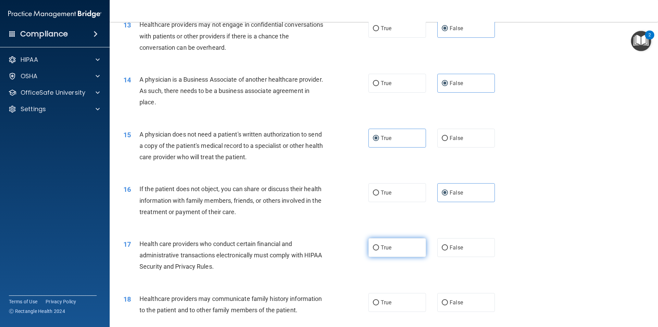
click at [414, 246] on label "True" at bounding box center [397, 247] width 58 height 19
click at [379, 246] on input "True" at bounding box center [376, 247] width 6 height 5
radio input "true"
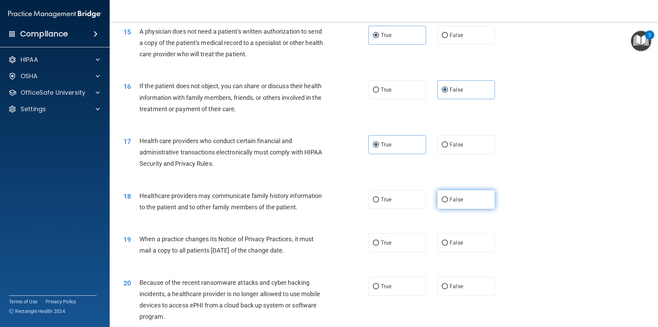
click at [459, 202] on span "False" at bounding box center [456, 199] width 13 height 7
click at [448, 202] on input "False" at bounding box center [445, 199] width 6 height 5
radio input "true"
click at [457, 244] on span "False" at bounding box center [456, 242] width 13 height 7
click at [448, 244] on input "False" at bounding box center [445, 242] width 6 height 5
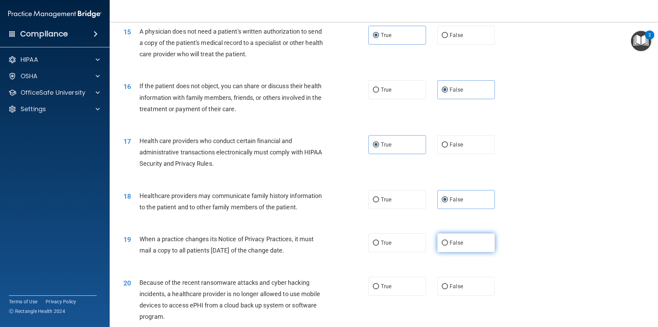
radio input "true"
click at [453, 281] on label "False" at bounding box center [466, 286] width 58 height 19
click at [448, 284] on input "False" at bounding box center [445, 286] width 6 height 5
radio input "true"
click at [512, 268] on div "20 Because of the recent ransomware attacks and cyber hacking incidents, a heal…" at bounding box center [383, 301] width 531 height 66
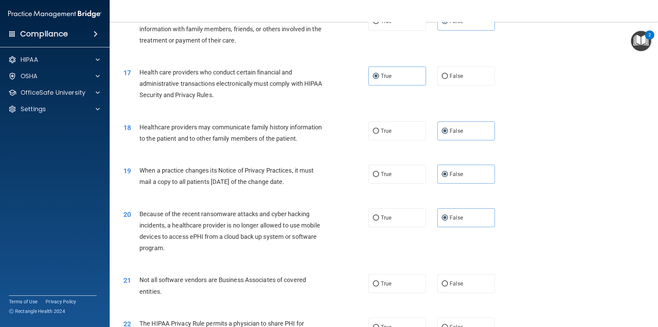
scroll to position [886, 0]
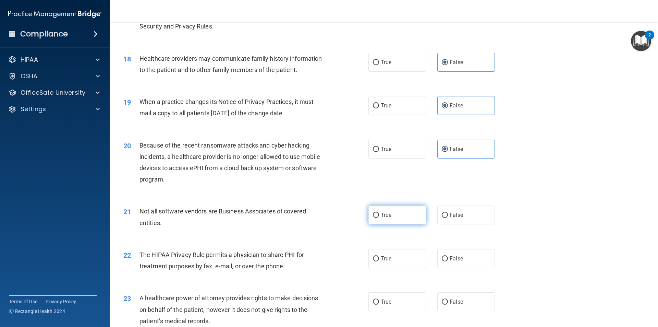
click at [384, 215] on span "True" at bounding box center [386, 214] width 11 height 7
click at [379, 215] on input "True" at bounding box center [376, 214] width 6 height 5
radio input "true"
click at [388, 251] on label "True" at bounding box center [397, 258] width 58 height 19
click at [379, 256] on input "True" at bounding box center [376, 258] width 6 height 5
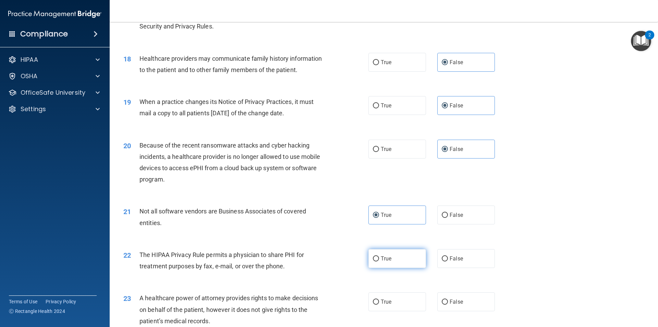
radio input "true"
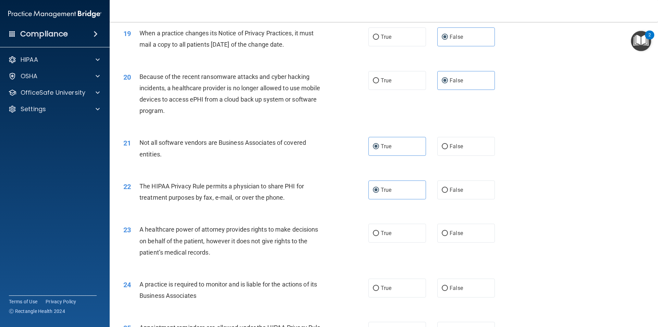
scroll to position [989, 0]
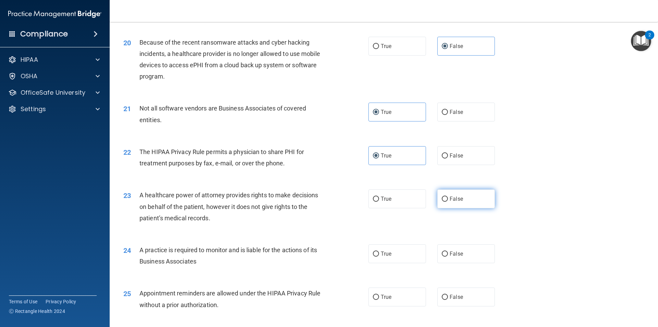
click at [450, 202] on label "False" at bounding box center [466, 198] width 58 height 19
click at [448, 202] on input "False" at bounding box center [445, 198] width 6 height 5
radio input "true"
click at [459, 248] on label "False" at bounding box center [466, 253] width 58 height 19
click at [448, 251] on input "False" at bounding box center [445, 253] width 6 height 5
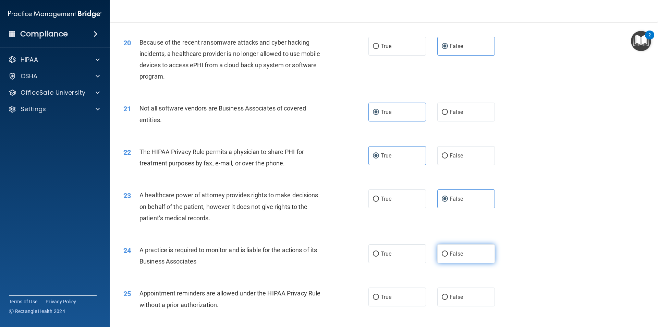
radio input "true"
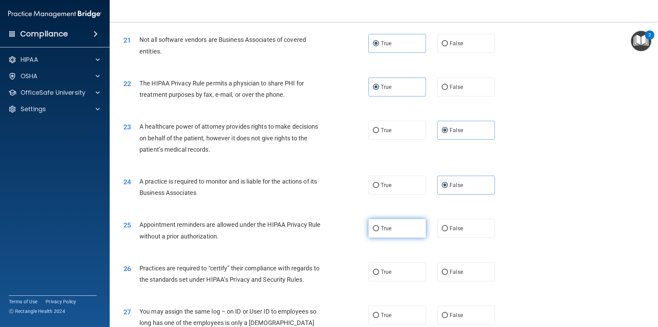
click at [408, 230] on label "True" at bounding box center [397, 228] width 58 height 19
click at [379, 230] on input "True" at bounding box center [376, 228] width 6 height 5
radio input "true"
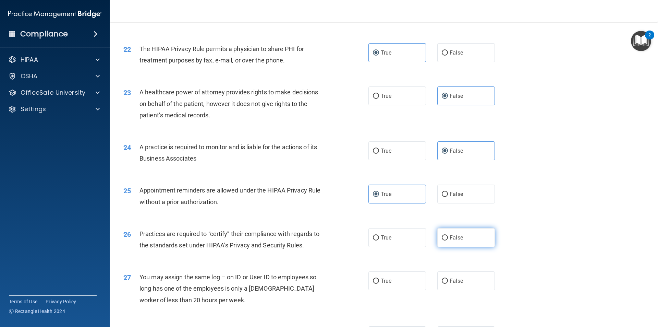
click at [466, 236] on label "False" at bounding box center [466, 237] width 58 height 19
click at [448, 236] on input "False" at bounding box center [445, 237] width 6 height 5
radio input "true"
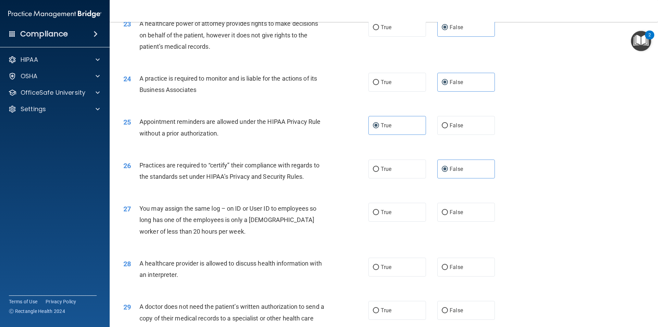
scroll to position [1195, 0]
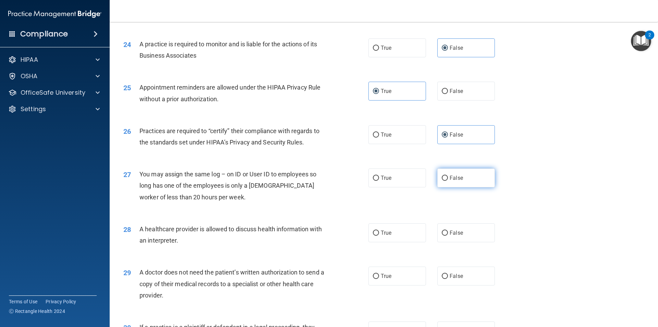
click at [465, 178] on label "False" at bounding box center [466, 177] width 58 height 19
click at [448, 178] on input "False" at bounding box center [445, 177] width 6 height 5
radio input "true"
click at [392, 234] on label "True" at bounding box center [397, 232] width 58 height 19
click at [379, 234] on input "True" at bounding box center [376, 232] width 6 height 5
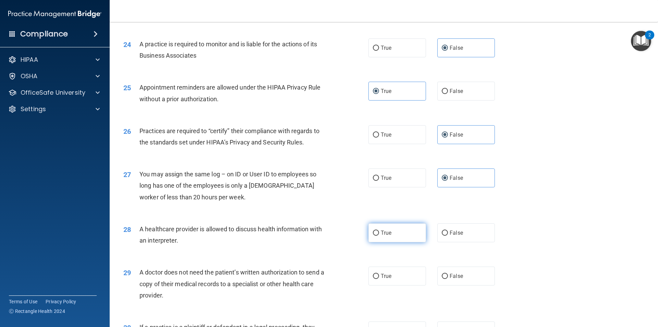
radio input "true"
click at [403, 278] on label "True" at bounding box center [397, 275] width 58 height 19
click at [379, 278] on input "True" at bounding box center [376, 275] width 6 height 5
radio input "true"
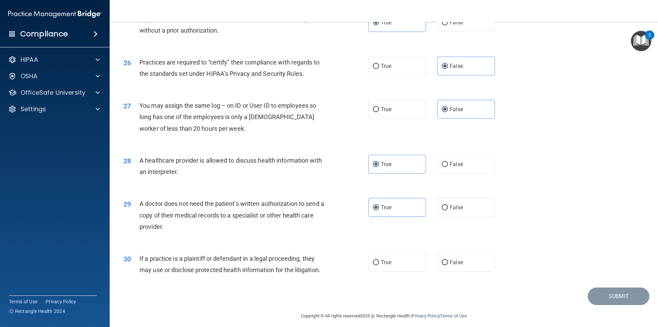
scroll to position [1269, 0]
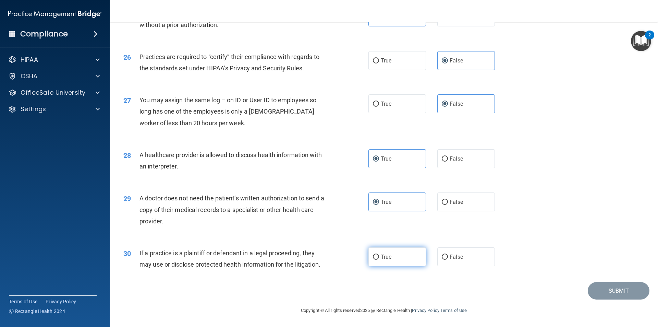
click at [389, 257] on span "True" at bounding box center [386, 256] width 11 height 7
click at [379, 257] on input "True" at bounding box center [376, 256] width 6 height 5
radio input "true"
click at [604, 284] on button "Submit" at bounding box center [619, 290] width 62 height 17
click at [604, 289] on button "Submit" at bounding box center [619, 290] width 62 height 17
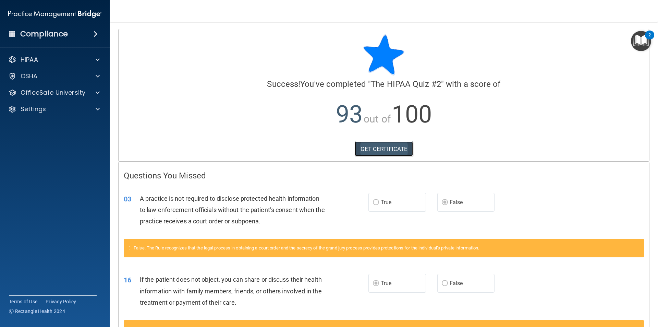
click at [366, 150] on link "GET CERTIFICATE" at bounding box center [384, 148] width 59 height 15
click at [100, 92] on div at bounding box center [96, 92] width 17 height 8
click at [78, 110] on div "HIPAA Training" at bounding box center [51, 109] width 94 height 7
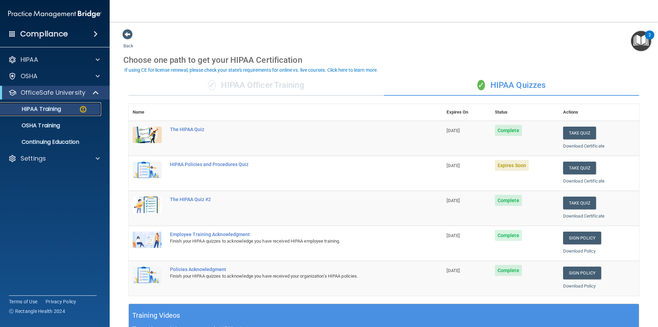
scroll to position [34, 0]
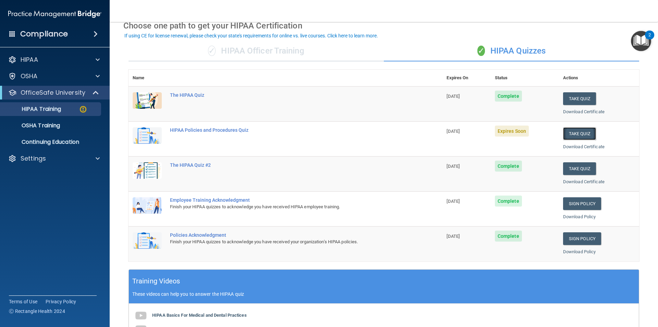
click at [574, 136] on button "Take Quiz" at bounding box center [579, 133] width 33 height 13
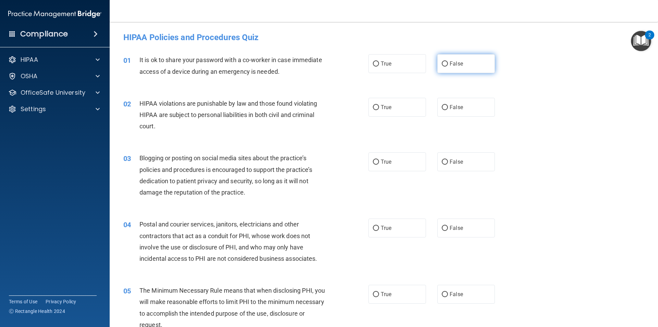
click at [442, 60] on label "False" at bounding box center [466, 63] width 58 height 19
click at [442, 61] on input "False" at bounding box center [445, 63] width 6 height 5
radio input "true"
click at [403, 110] on label "True" at bounding box center [397, 107] width 58 height 19
click at [379, 110] on input "True" at bounding box center [376, 107] width 6 height 5
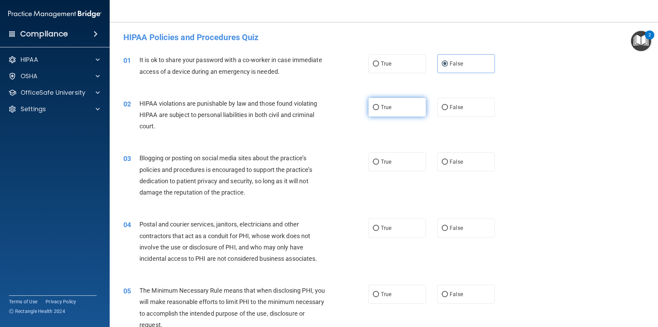
radio input "true"
click at [397, 165] on label "True" at bounding box center [397, 161] width 58 height 19
click at [379, 165] on input "True" at bounding box center [376, 161] width 6 height 5
radio input "true"
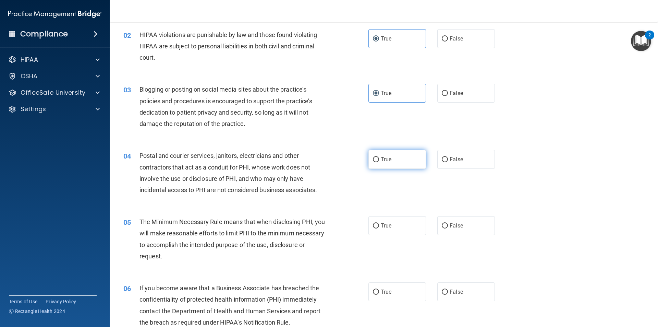
click at [374, 160] on input "True" at bounding box center [376, 159] width 6 height 5
radio input "true"
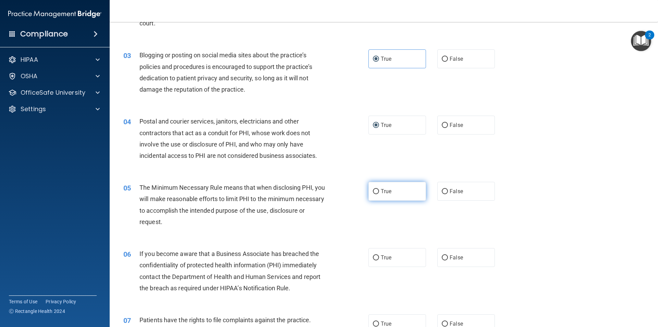
click at [390, 192] on label "True" at bounding box center [397, 191] width 58 height 19
click at [379, 192] on input "True" at bounding box center [376, 191] width 6 height 5
radio input "true"
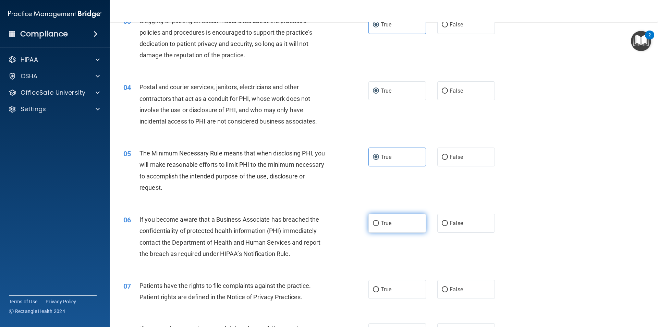
click at [386, 229] on label "True" at bounding box center [397, 223] width 58 height 19
click at [379, 226] on input "True" at bounding box center [376, 223] width 6 height 5
radio input "true"
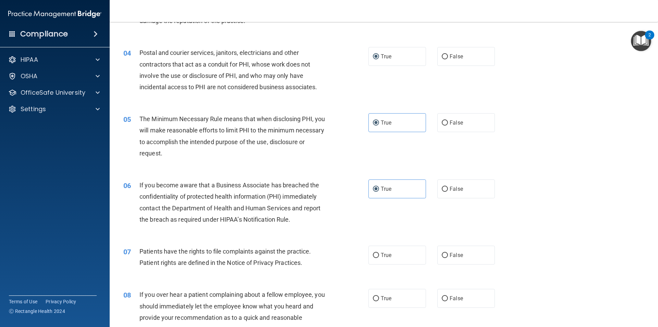
scroll to position [240, 0]
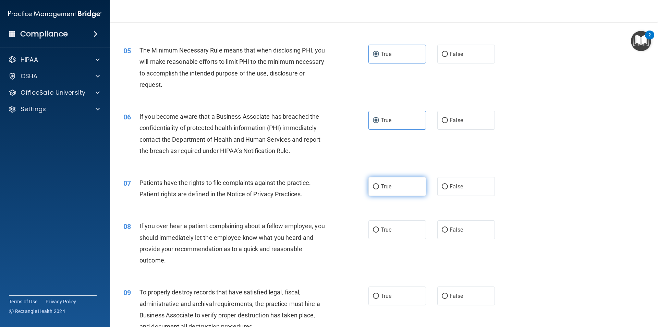
click at [381, 189] on span "True" at bounding box center [386, 186] width 11 height 7
click at [379, 189] on input "True" at bounding box center [376, 186] width 6 height 5
radio input "true"
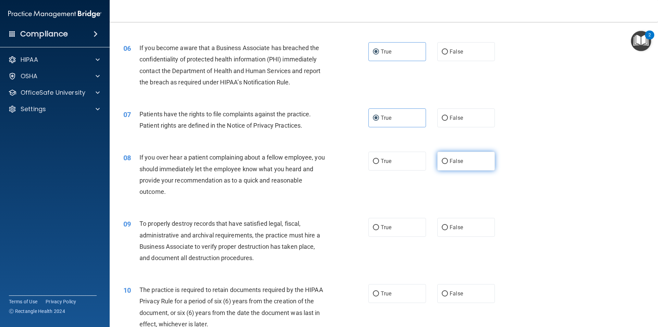
click at [483, 158] on label "False" at bounding box center [466, 160] width 58 height 19
click at [448, 159] on input "False" at bounding box center [445, 161] width 6 height 5
radio input "true"
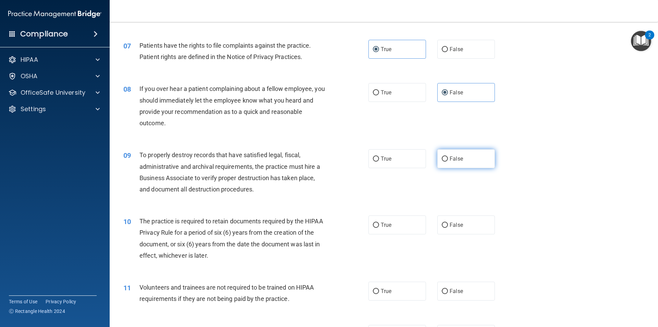
click at [441, 162] on label "False" at bounding box center [466, 158] width 58 height 19
click at [442, 161] on input "False" at bounding box center [445, 158] width 6 height 5
radio input "true"
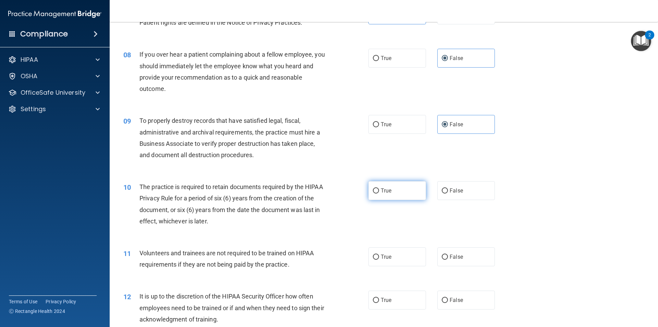
click at [381, 193] on span "True" at bounding box center [386, 190] width 11 height 7
click at [379, 193] on input "True" at bounding box center [376, 190] width 6 height 5
radio input "true"
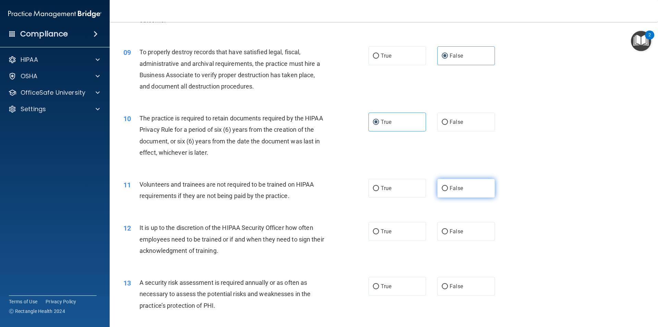
click at [452, 193] on label "False" at bounding box center [466, 188] width 58 height 19
click at [448, 191] on input "False" at bounding box center [445, 188] width 6 height 5
radio input "true"
click at [467, 237] on label "False" at bounding box center [466, 231] width 58 height 19
click at [448, 234] on input "False" at bounding box center [445, 231] width 6 height 5
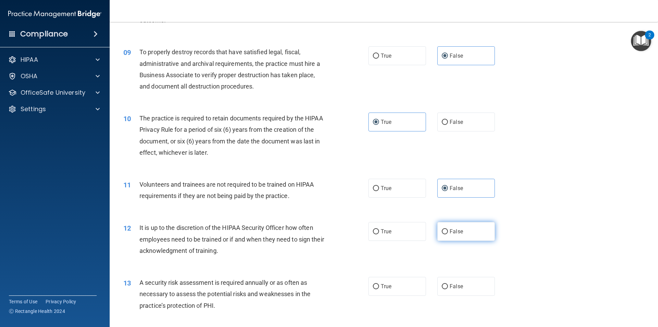
radio input "true"
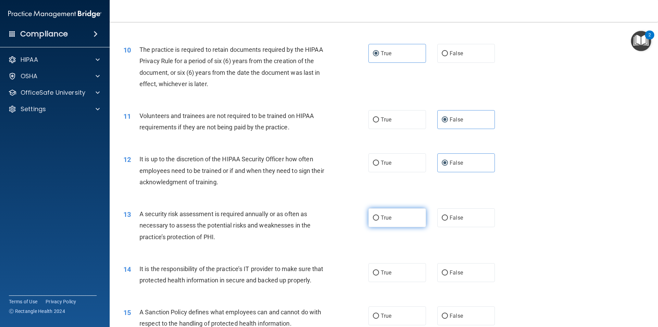
click at [400, 216] on label "True" at bounding box center [397, 217] width 58 height 19
click at [379, 216] on input "True" at bounding box center [376, 217] width 6 height 5
radio input "true"
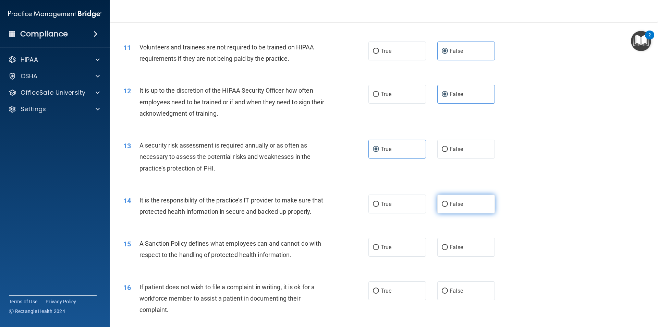
click at [456, 208] on label "False" at bounding box center [466, 203] width 58 height 19
click at [448, 207] on input "False" at bounding box center [445, 204] width 6 height 5
radio input "true"
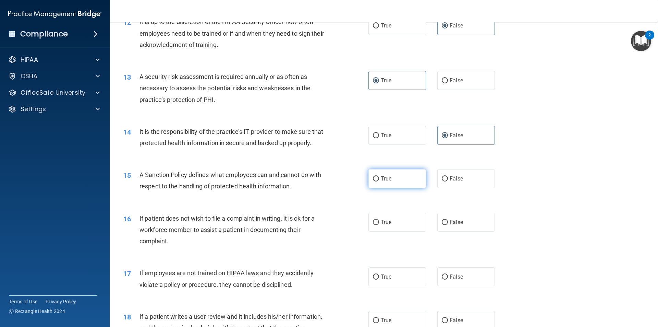
click at [387, 182] on span "True" at bounding box center [386, 178] width 11 height 7
click at [379, 181] on input "True" at bounding box center [376, 178] width 6 height 5
radio input "true"
click at [377, 231] on label "True" at bounding box center [397, 221] width 58 height 19
click at [377, 225] on input "True" at bounding box center [376, 222] width 6 height 5
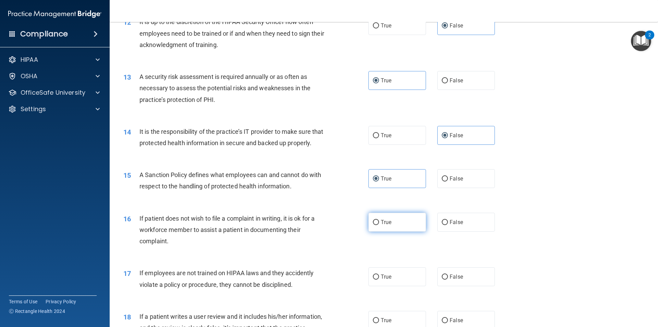
radio input "true"
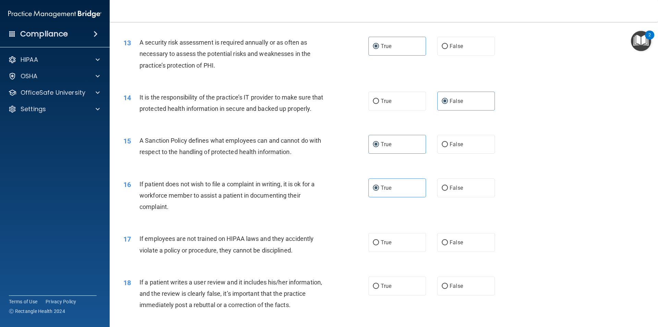
scroll to position [754, 0]
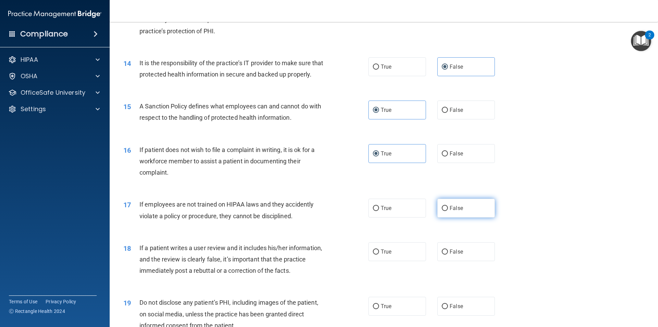
click at [449, 217] on label "False" at bounding box center [466, 207] width 58 height 19
click at [448, 211] on input "False" at bounding box center [445, 208] width 6 height 5
radio input "true"
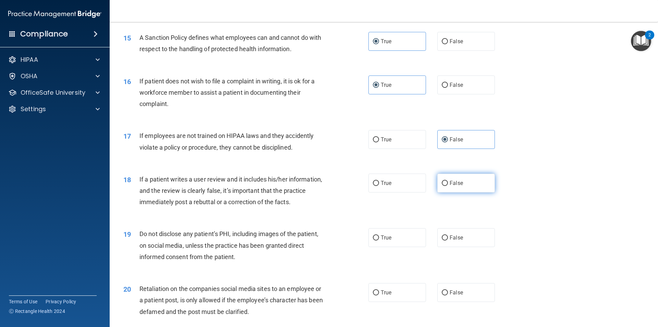
click at [455, 186] on span "False" at bounding box center [456, 183] width 13 height 7
click at [448, 186] on input "False" at bounding box center [445, 183] width 6 height 5
radio input "true"
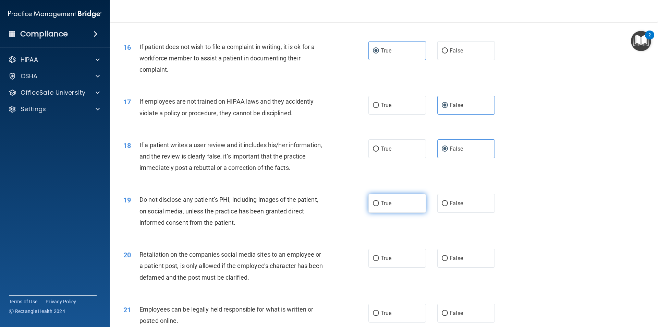
click at [382, 206] on span "True" at bounding box center [386, 203] width 11 height 7
click at [379, 206] on input "True" at bounding box center [376, 203] width 6 height 5
radio input "true"
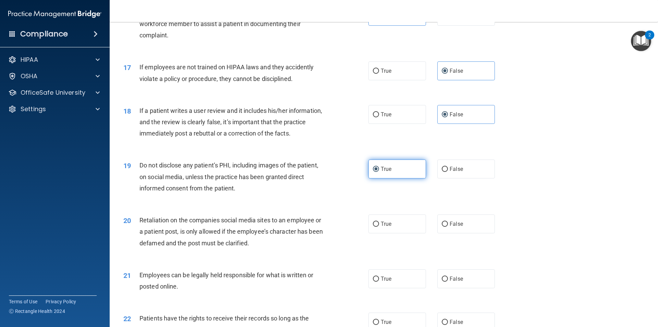
scroll to position [925, 0]
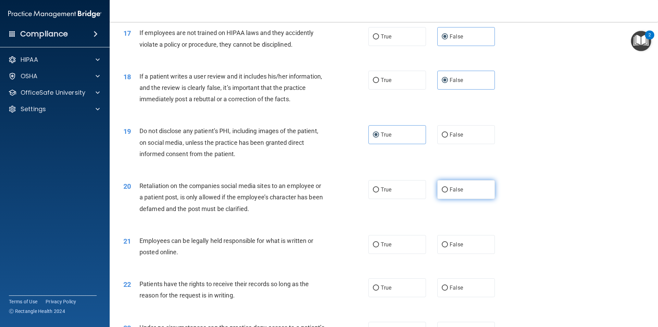
click at [477, 199] on label "False" at bounding box center [466, 189] width 58 height 19
click at [448, 192] on input "False" at bounding box center [445, 189] width 6 height 5
radio input "true"
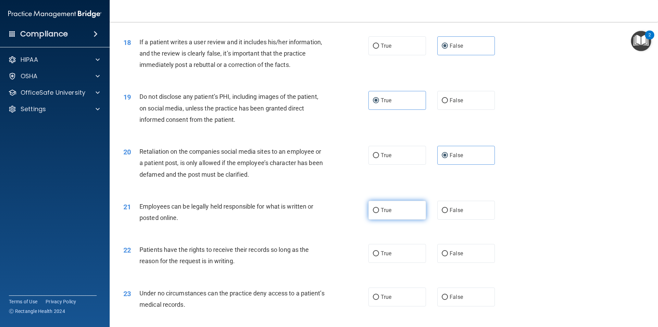
click at [400, 219] on label "True" at bounding box center [397, 209] width 58 height 19
click at [379, 213] on input "True" at bounding box center [376, 210] width 6 height 5
radio input "true"
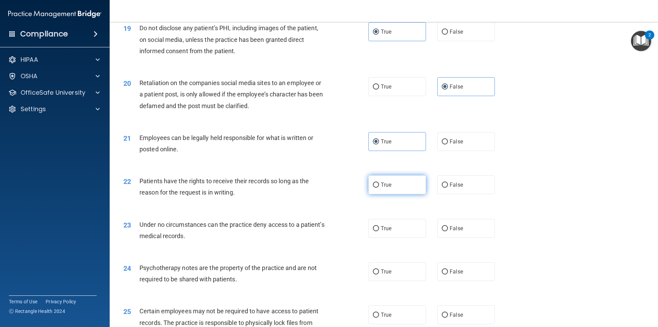
click at [387, 188] on span "True" at bounding box center [386, 184] width 11 height 7
click at [379, 187] on input "True" at bounding box center [376, 184] width 6 height 5
radio input "true"
click at [450, 188] on span "False" at bounding box center [456, 184] width 13 height 7
click at [448, 187] on input "False" at bounding box center [445, 184] width 6 height 5
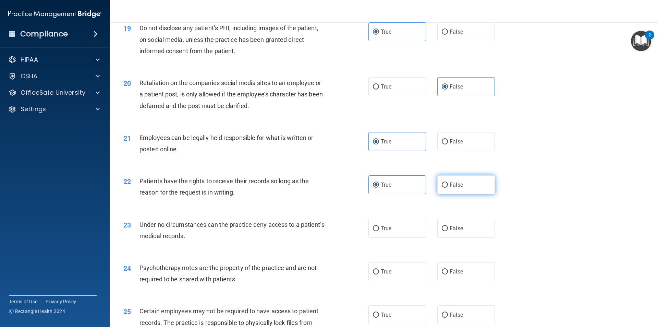
radio input "true"
radio input "false"
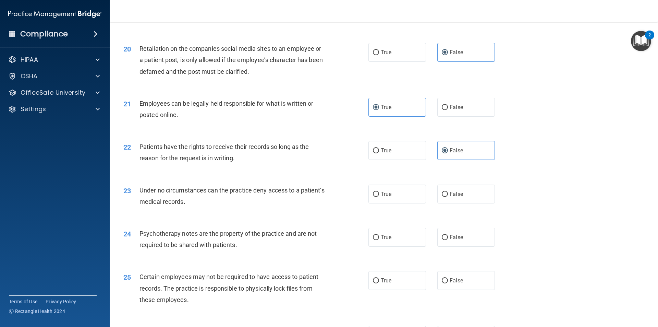
click at [385, 215] on div "23 Under no circumstances can the practice deny access to a patient’s medical r…" at bounding box center [383, 197] width 531 height 43
click at [388, 197] on span "True" at bounding box center [386, 194] width 11 height 7
click at [379, 197] on input "True" at bounding box center [376, 194] width 6 height 5
radio input "true"
click at [463, 246] on label "False" at bounding box center [466, 237] width 58 height 19
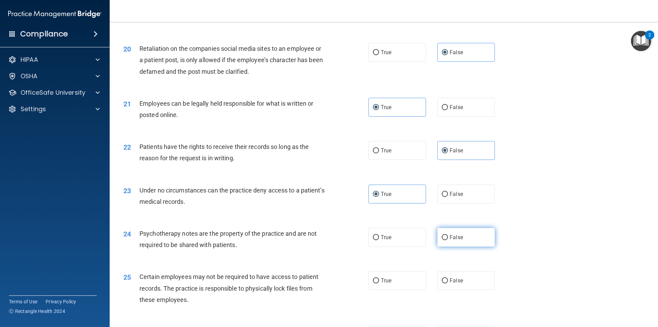
click at [448, 240] on input "False" at bounding box center [445, 237] width 6 height 5
radio input "true"
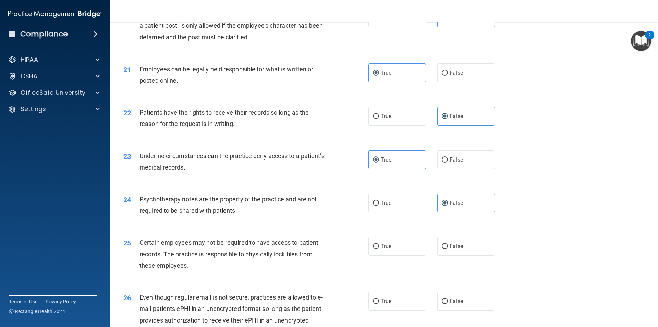
scroll to position [1131, 0]
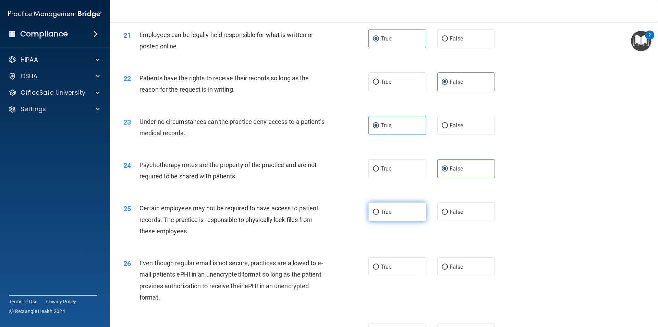
click at [382, 221] on label "True" at bounding box center [397, 211] width 58 height 19
click at [379, 215] on input "True" at bounding box center [376, 211] width 6 height 5
radio input "true"
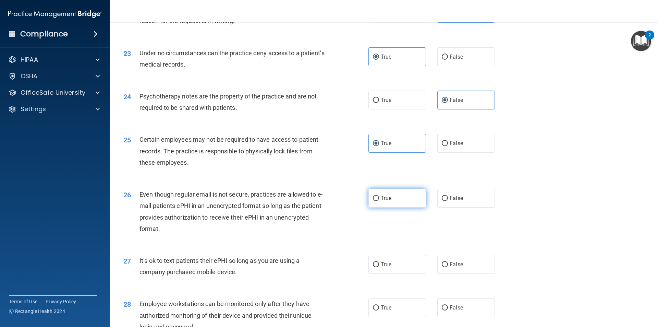
click at [386, 207] on label "True" at bounding box center [397, 197] width 58 height 19
click at [379, 201] on input "True" at bounding box center [376, 198] width 6 height 5
radio input "true"
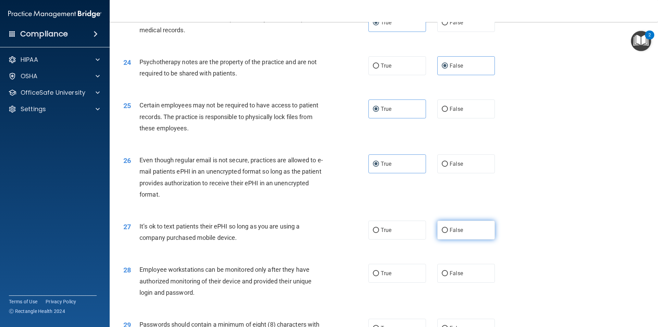
click at [459, 233] on span "False" at bounding box center [456, 230] width 13 height 7
click at [448, 233] on input "False" at bounding box center [445, 230] width 6 height 5
radio input "true"
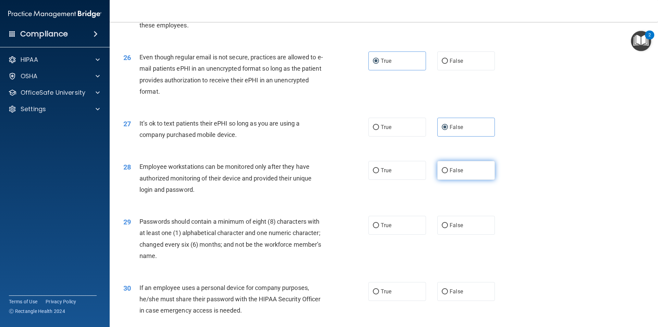
click at [458, 180] on label "False" at bounding box center [466, 170] width 58 height 19
click at [448, 173] on input "False" at bounding box center [445, 170] width 6 height 5
radio input "true"
click at [396, 234] on label "True" at bounding box center [397, 225] width 58 height 19
click at [379, 228] on input "True" at bounding box center [376, 225] width 6 height 5
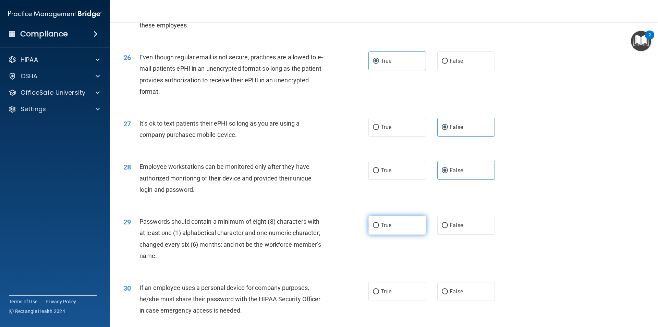
radio input "true"
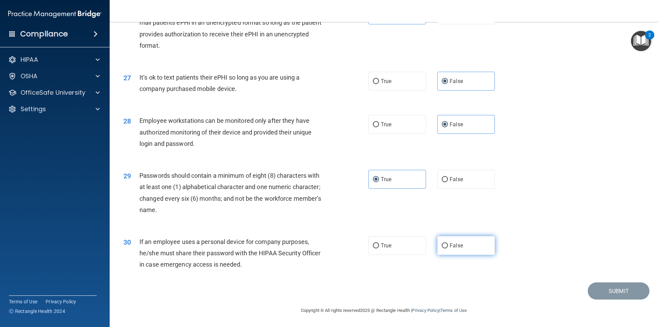
click at [459, 246] on span "False" at bounding box center [456, 245] width 13 height 7
click at [448, 246] on input "False" at bounding box center [445, 245] width 6 height 5
radio input "true"
click at [614, 297] on button "Submit" at bounding box center [619, 290] width 62 height 17
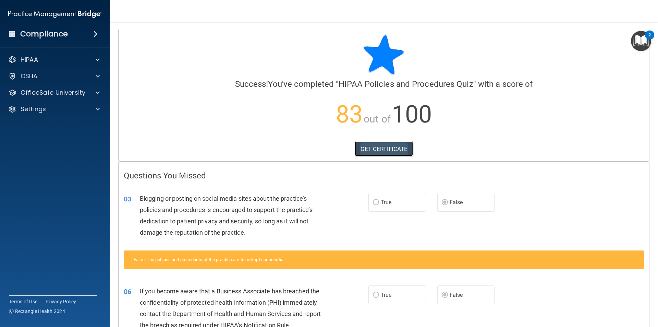
click at [378, 151] on link "GET CERTIFICATE" at bounding box center [384, 148] width 59 height 15
click at [75, 92] on p "OfficeSafe University" at bounding box center [53, 92] width 65 height 8
click at [58, 111] on p "HIPAA Training" at bounding box center [32, 109] width 57 height 7
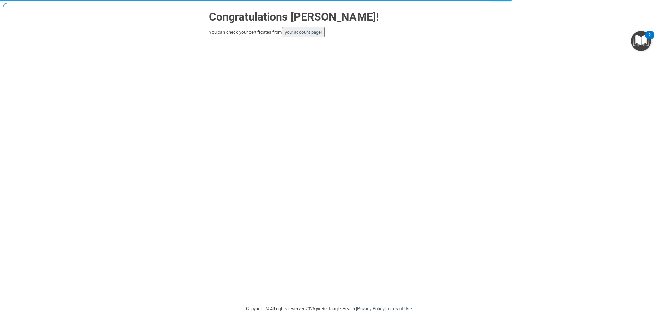
click at [300, 35] on button "your account page!" at bounding box center [303, 32] width 43 height 10
click at [302, 32] on link "your account page!" at bounding box center [303, 31] width 37 height 5
